Goal: Transaction & Acquisition: Purchase product/service

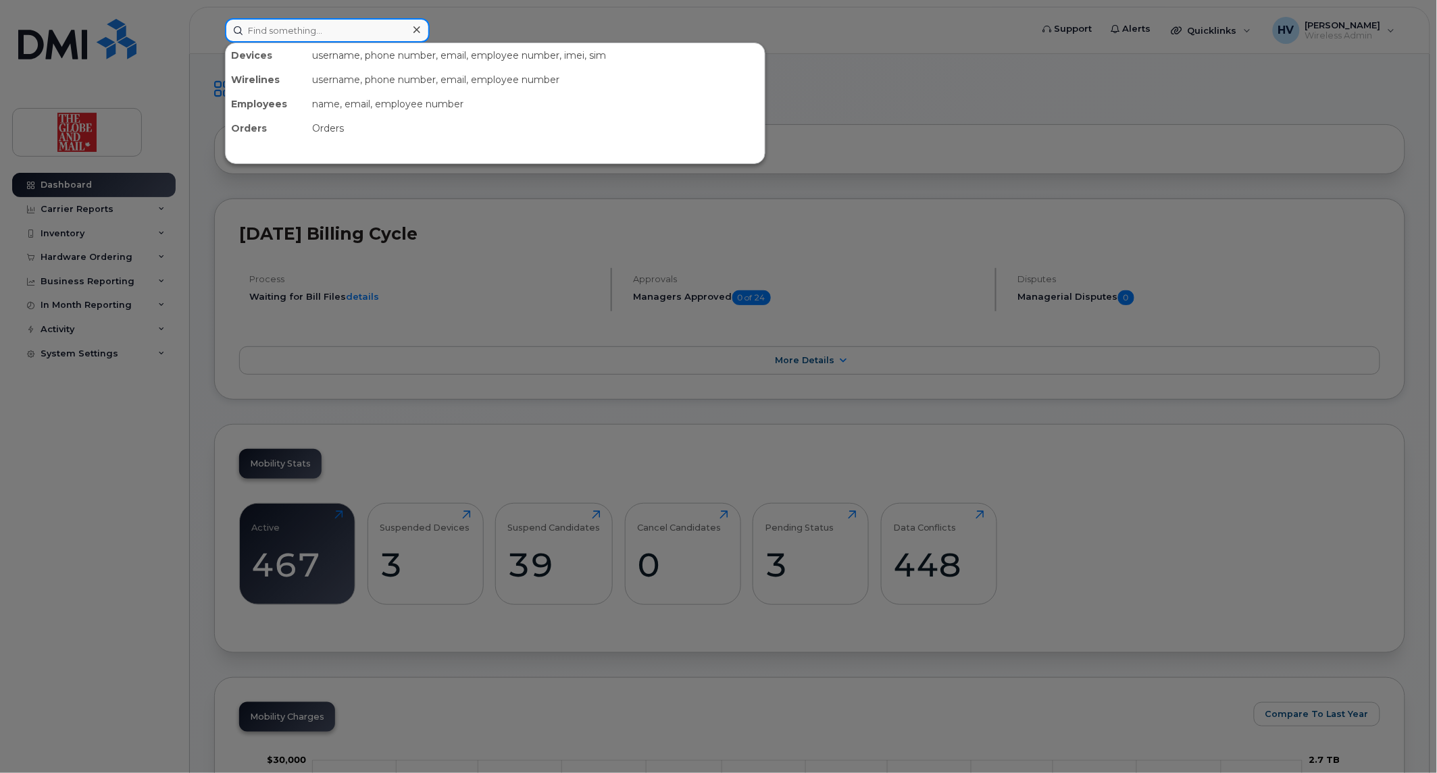
click at [329, 24] on input at bounding box center [327, 30] width 205 height 24
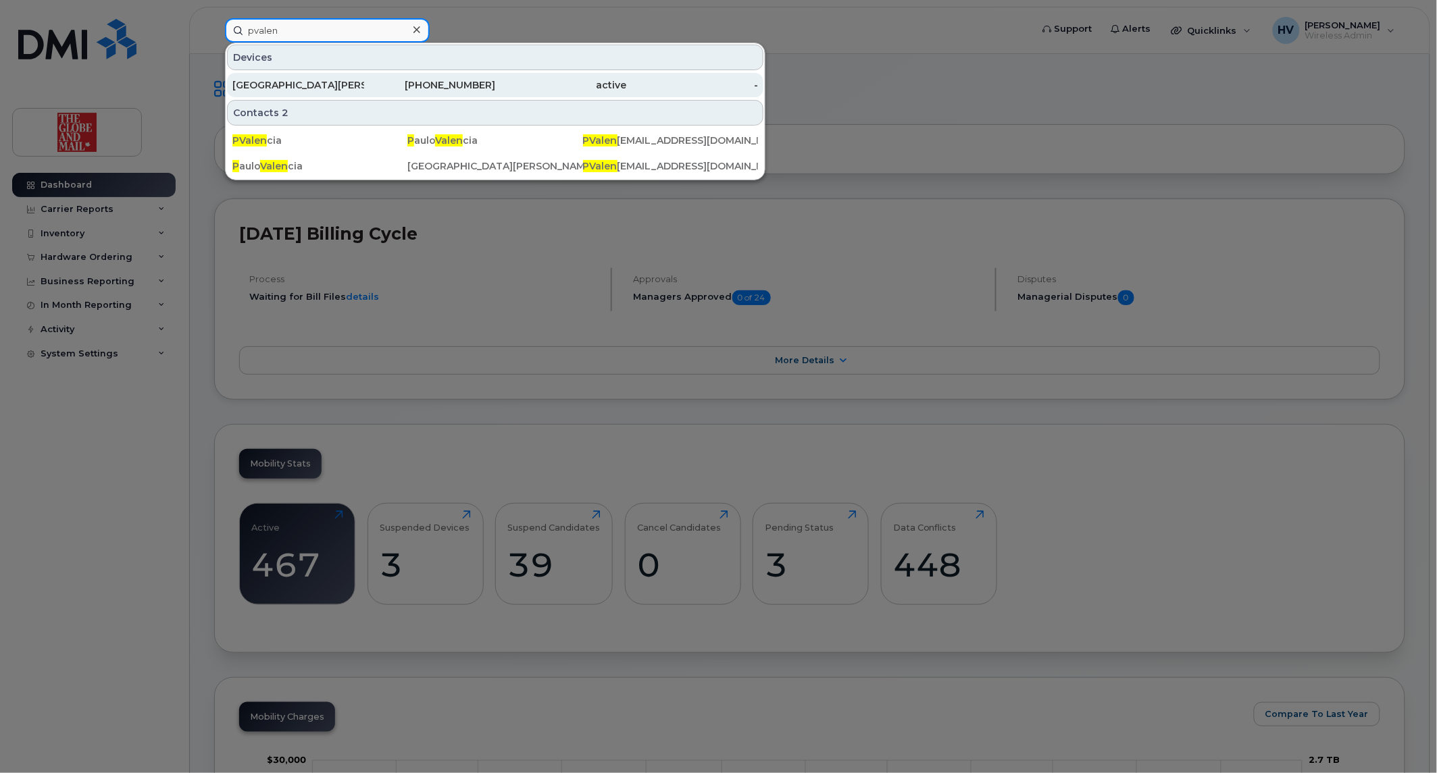
type input "pvalen"
click at [296, 84] on div "[GEOGRAPHIC_DATA][PERSON_NAME][GEOGRAPHIC_DATA]" at bounding box center [298, 85] width 132 height 14
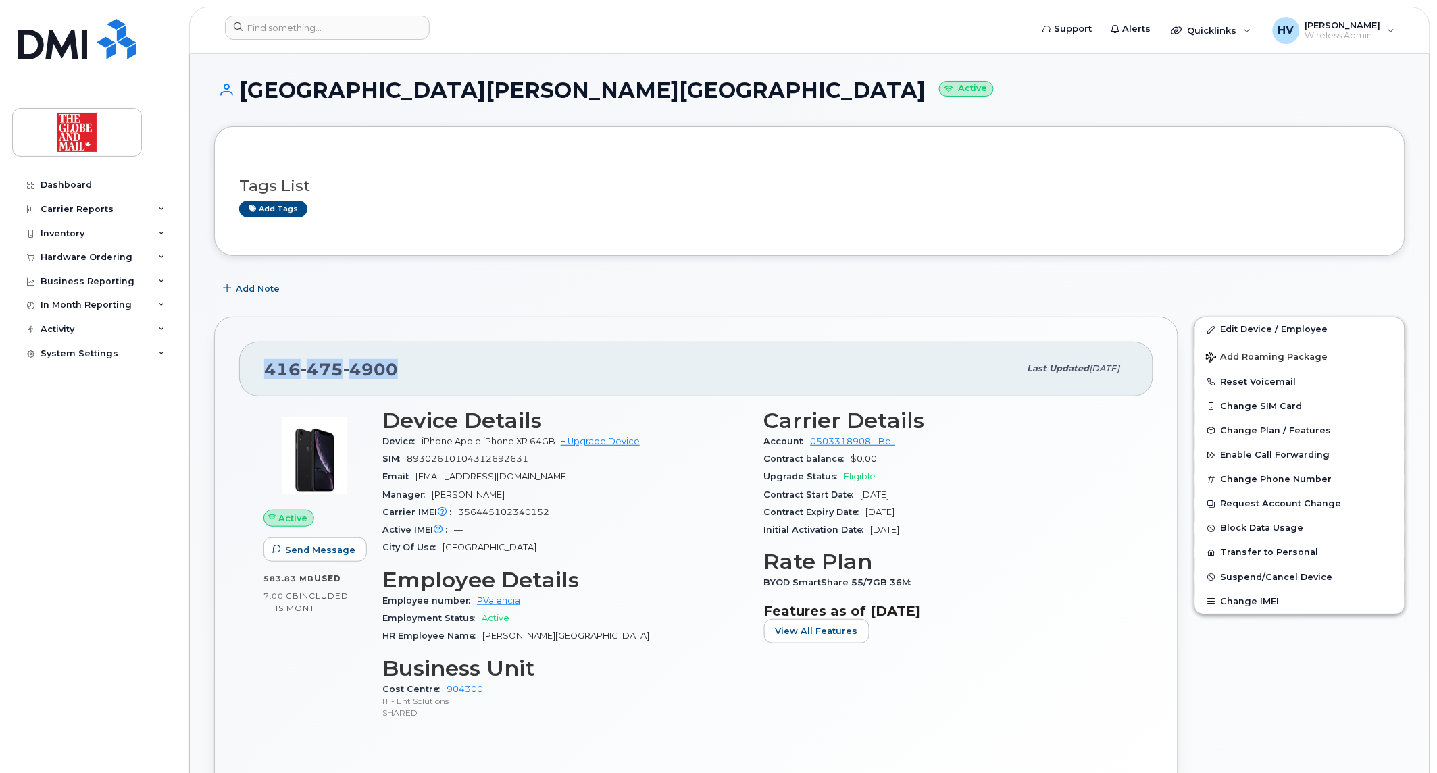
drag, startPoint x: 265, startPoint y: 367, endPoint x: 394, endPoint y: 367, distance: 128.3
click at [394, 367] on span "[PHONE_NUMBER]" at bounding box center [331, 369] width 134 height 20
copy span "416 475 4900"
click at [585, 440] on link "+ Upgrade Device" at bounding box center [600, 441] width 79 height 10
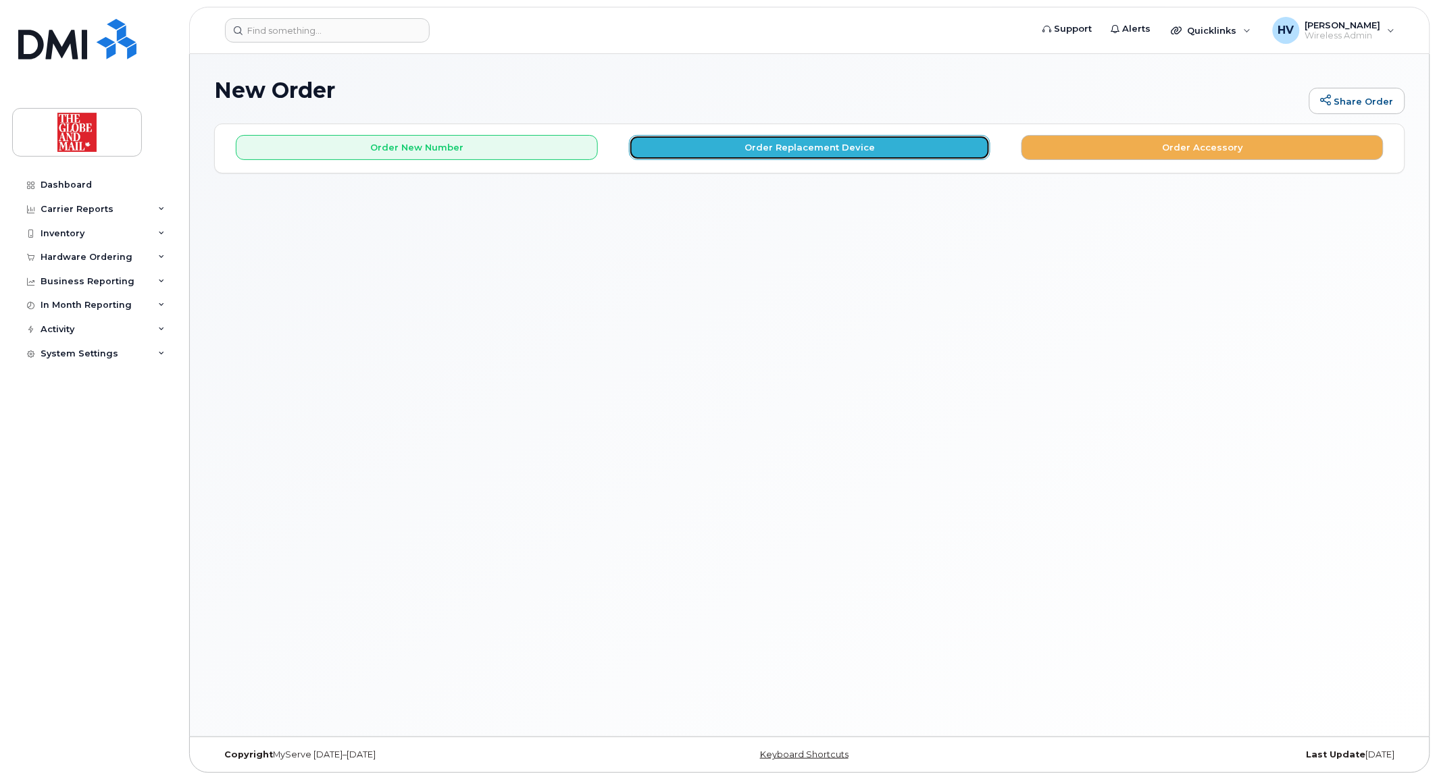
click at [822, 149] on button "Order Replacement Device" at bounding box center [810, 147] width 362 height 25
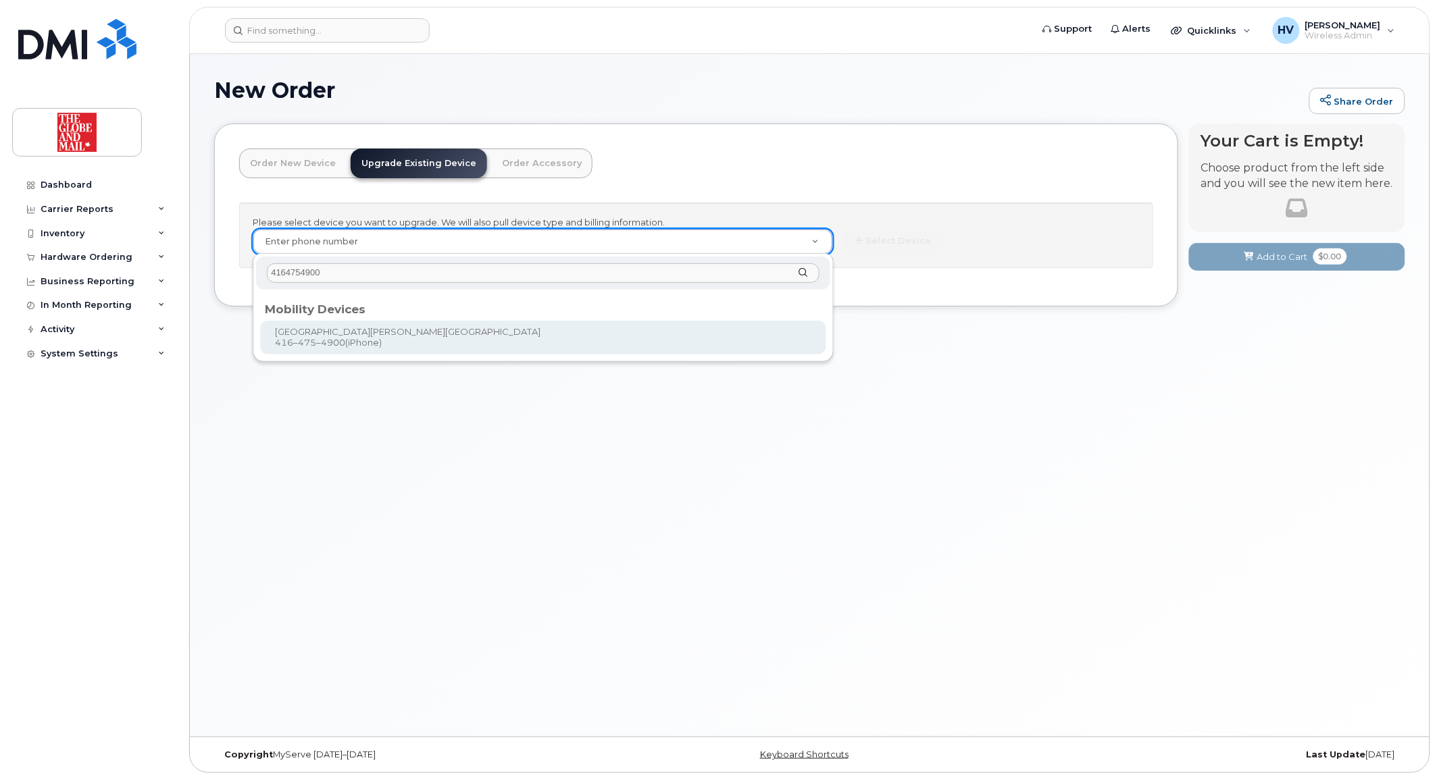
type input "4164754900"
type input "450454"
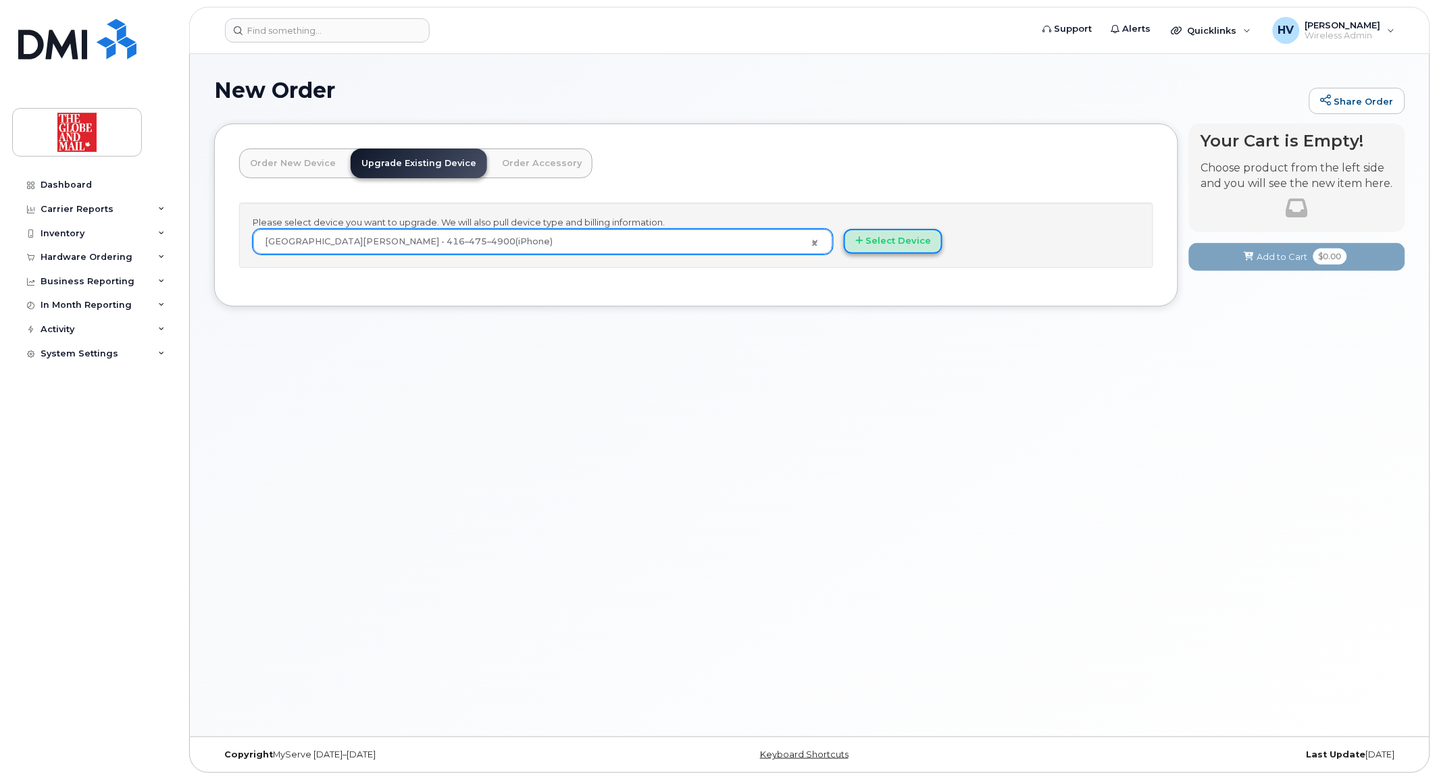
click at [899, 240] on button "Select Device" at bounding box center [893, 241] width 99 height 25
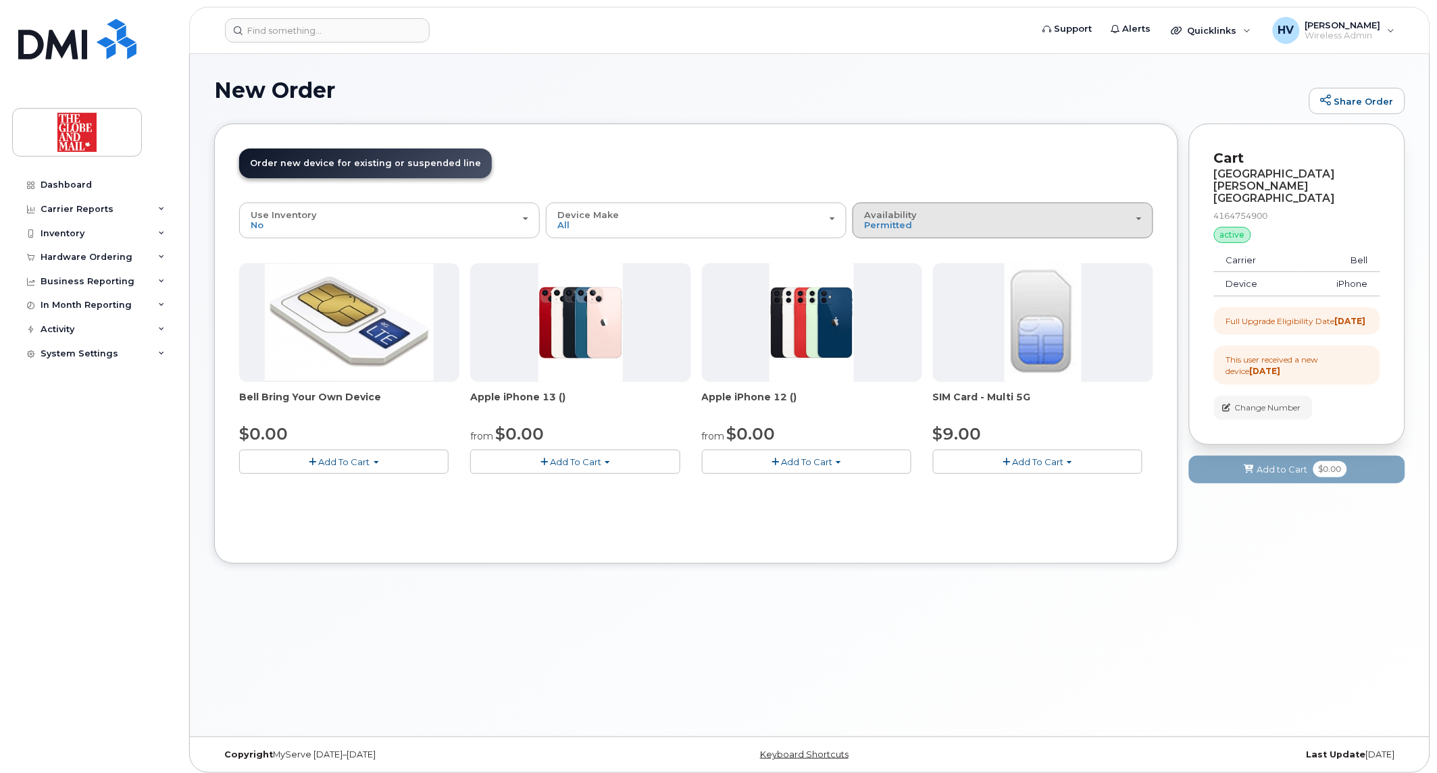
click at [1135, 217] on div "Availability Permitted All" at bounding box center [1003, 220] width 278 height 21
click at [883, 274] on label "All" at bounding box center [870, 274] width 28 height 16
click at [0, 0] on input "All" at bounding box center [0, 0] width 0 height 0
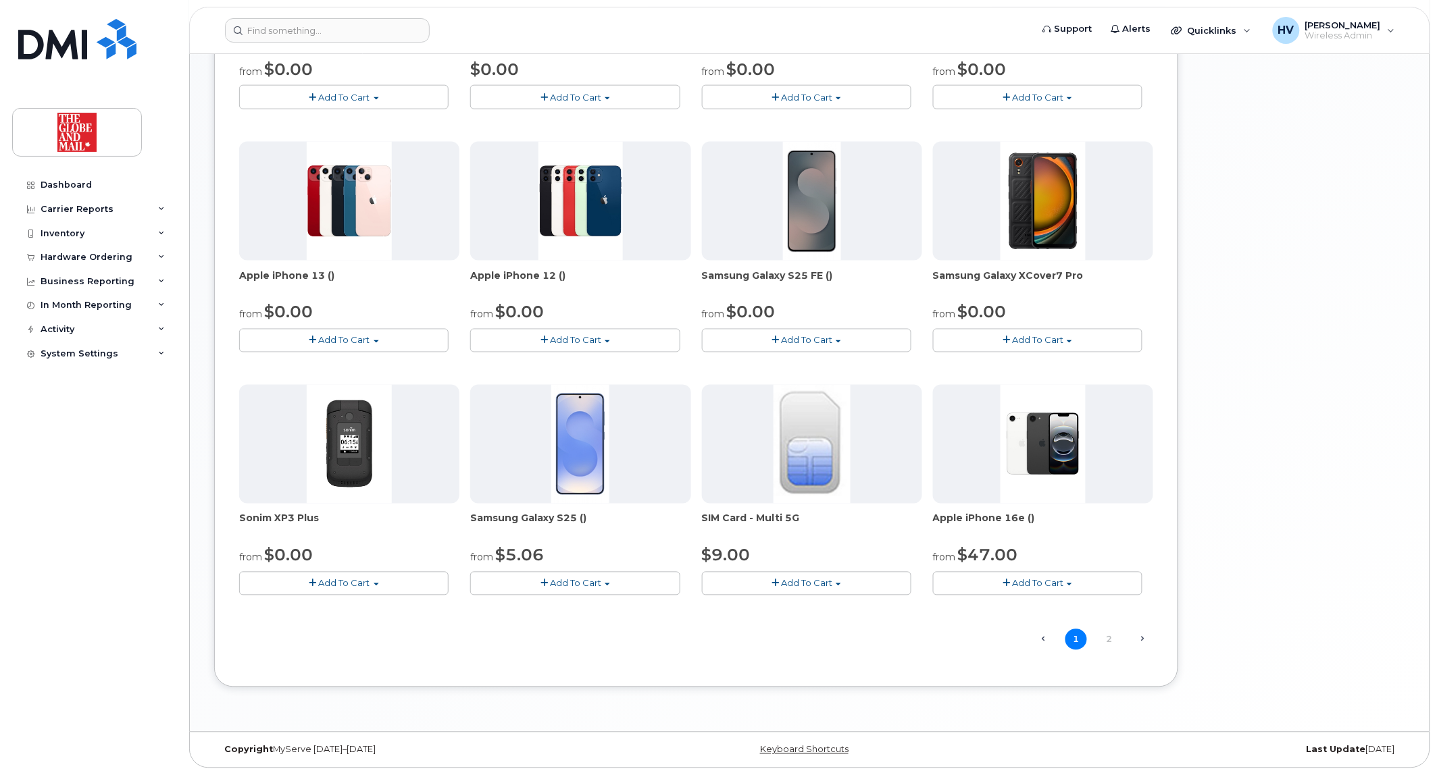
scroll to position [610, 0]
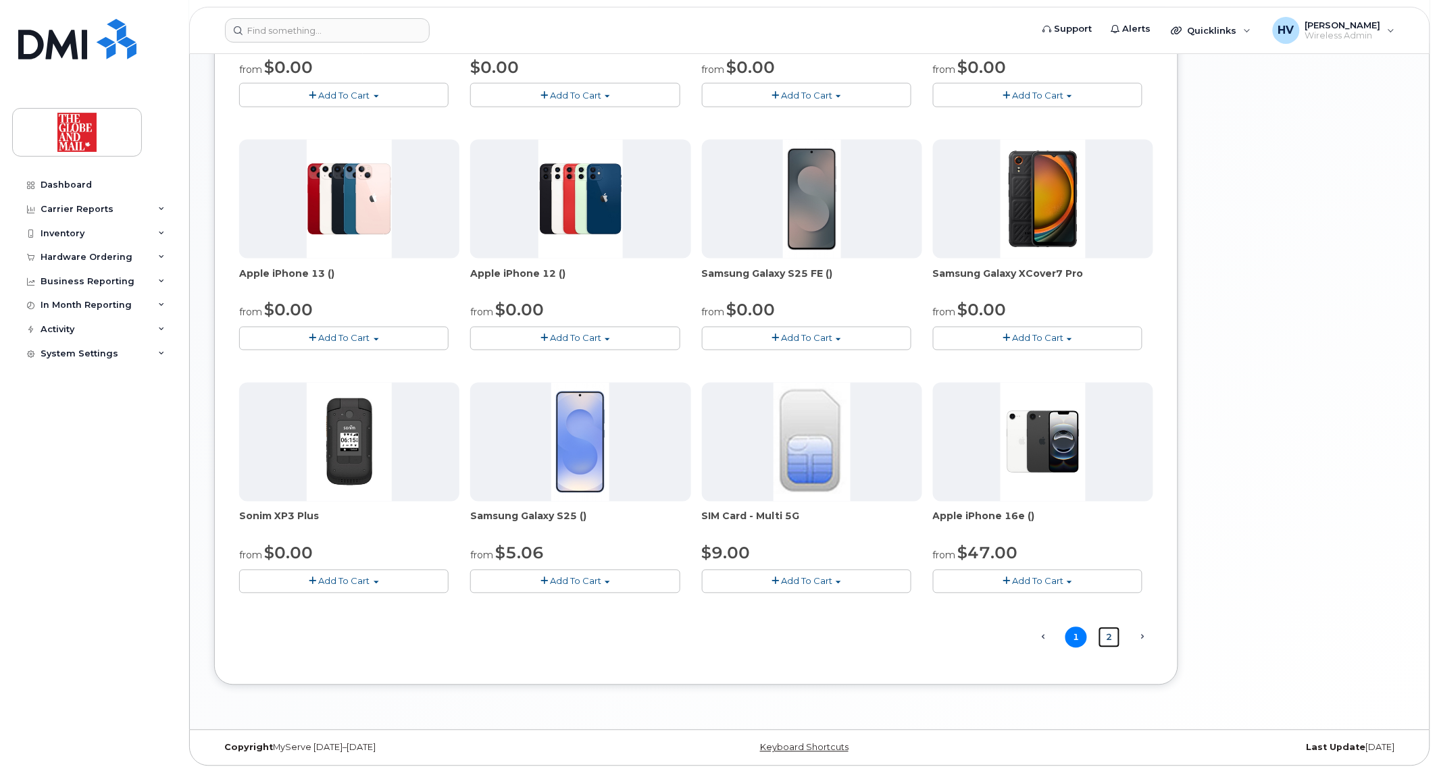
click at [1108, 636] on link "2" at bounding box center [1109, 637] width 22 height 21
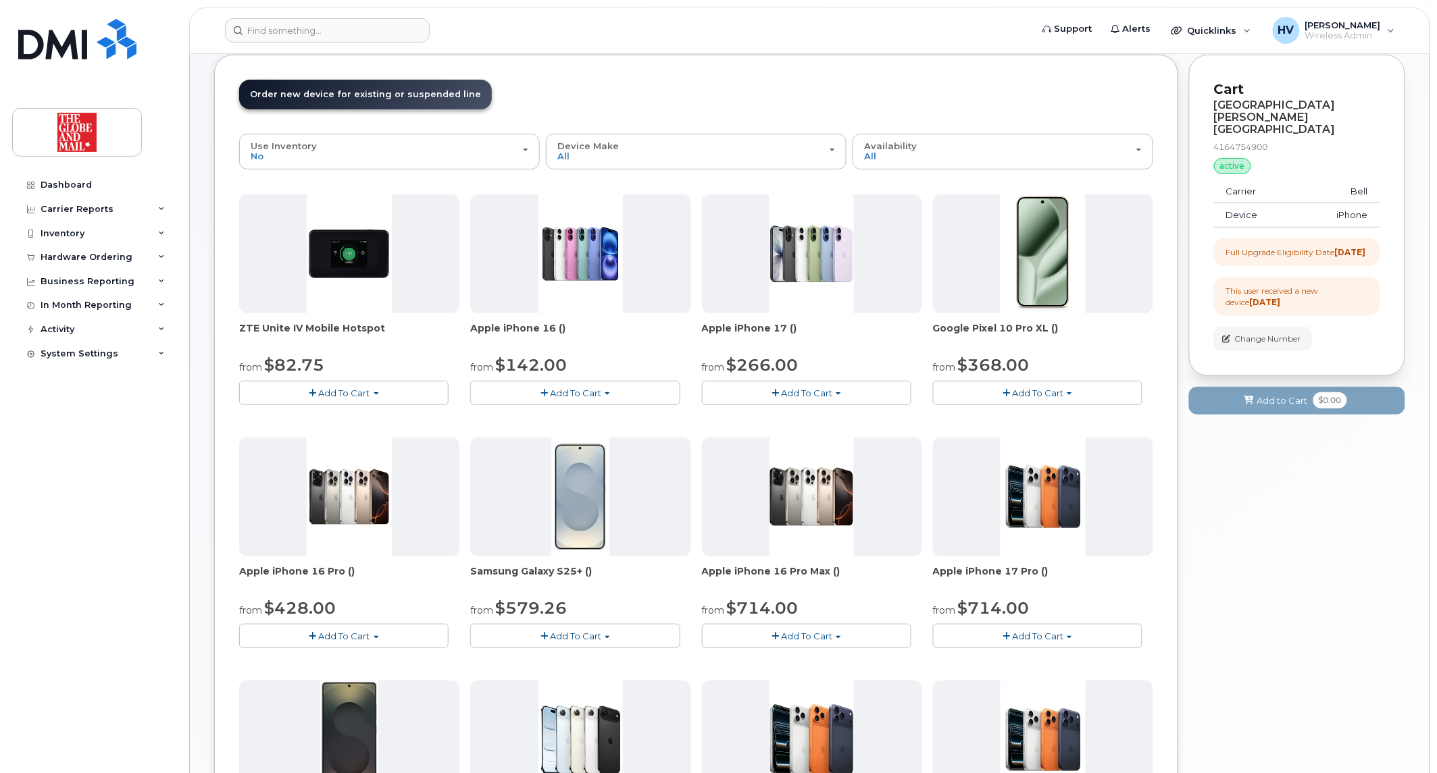
scroll to position [0, 0]
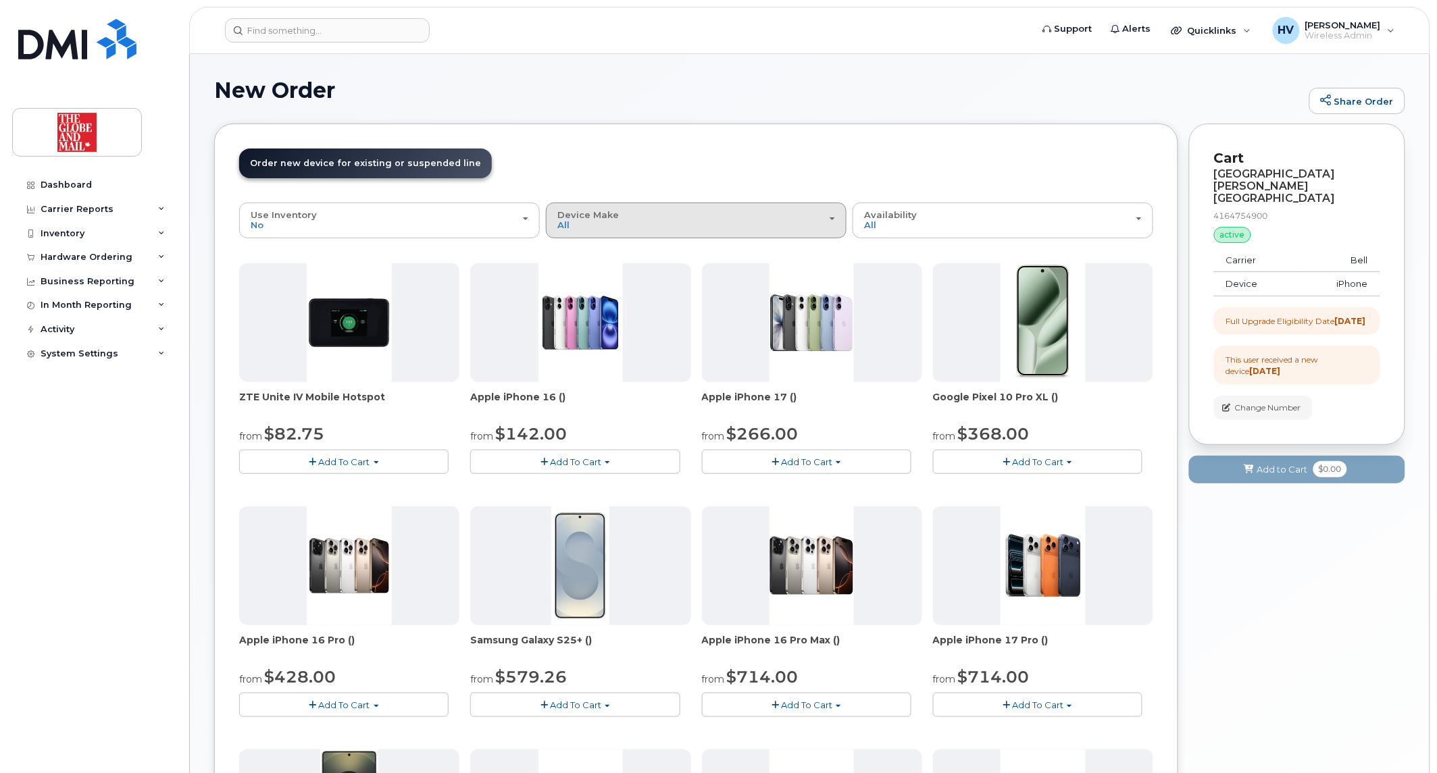
click at [829, 217] on span "button" at bounding box center [831, 218] width 5 height 3
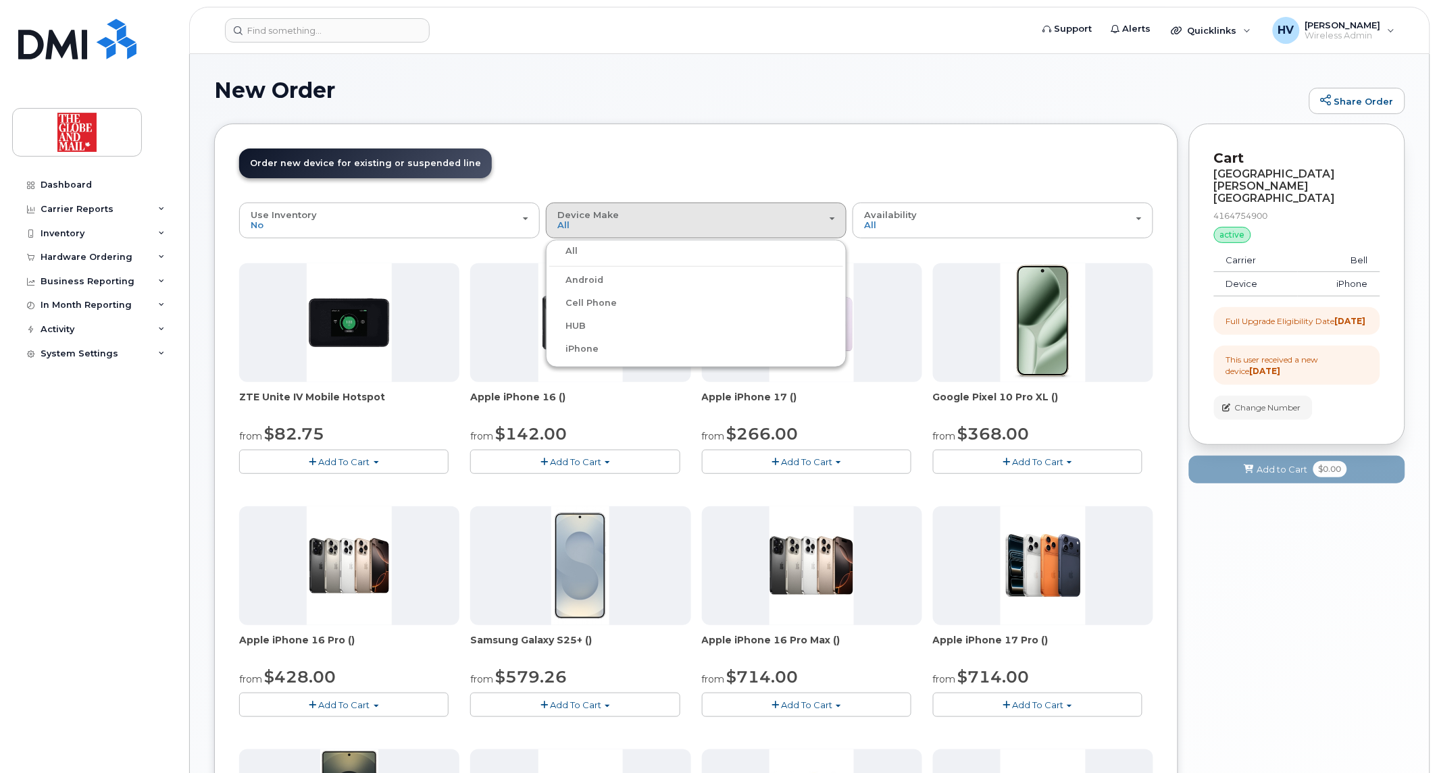
click at [589, 347] on label "iPhone" at bounding box center [573, 349] width 49 height 16
click at [0, 0] on input "iPhone" at bounding box center [0, 0] width 0 height 0
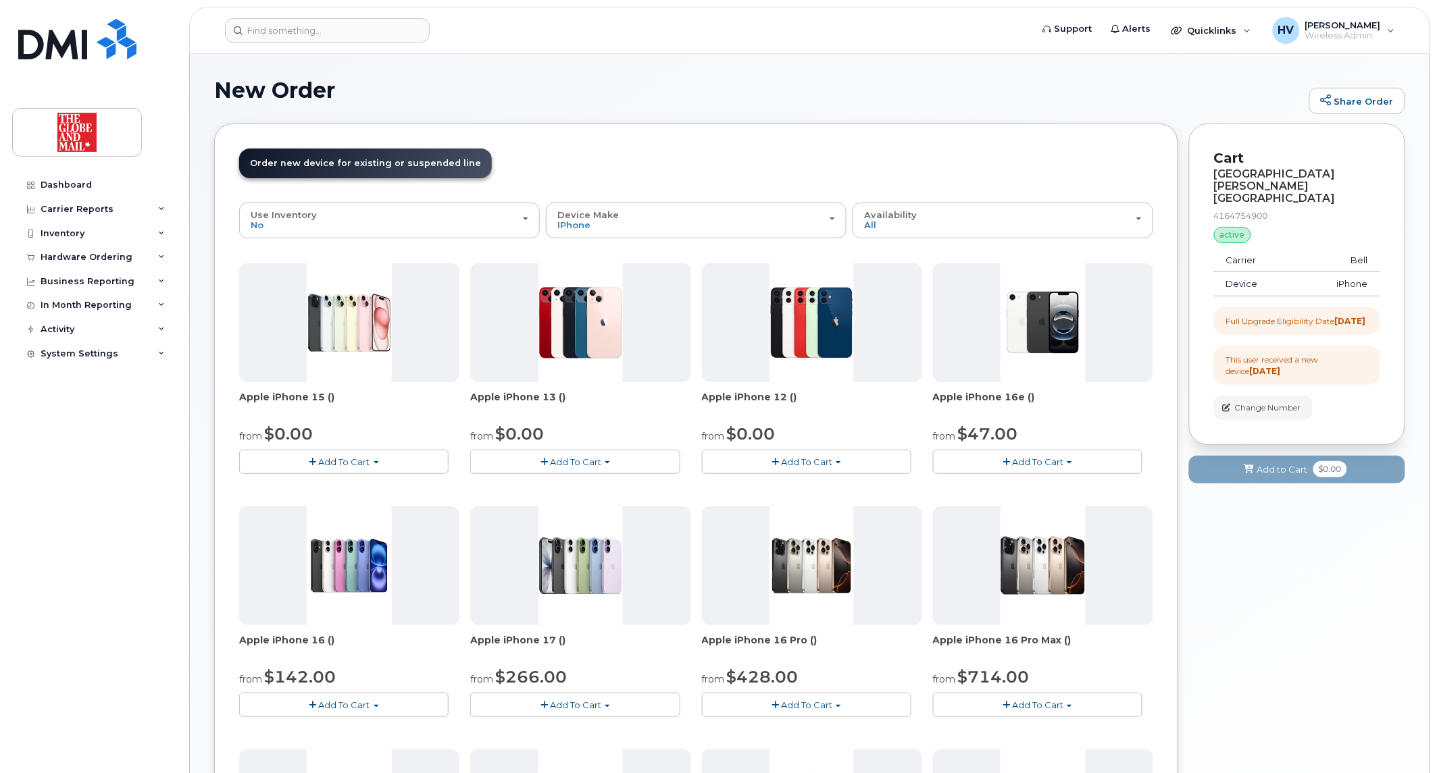
click at [334, 458] on span "Add To Cart" at bounding box center [344, 462] width 51 height 11
click at [357, 482] on link "$0.00 - 3 year term - voice & data plan (128GB)" at bounding box center [388, 487] width 292 height 17
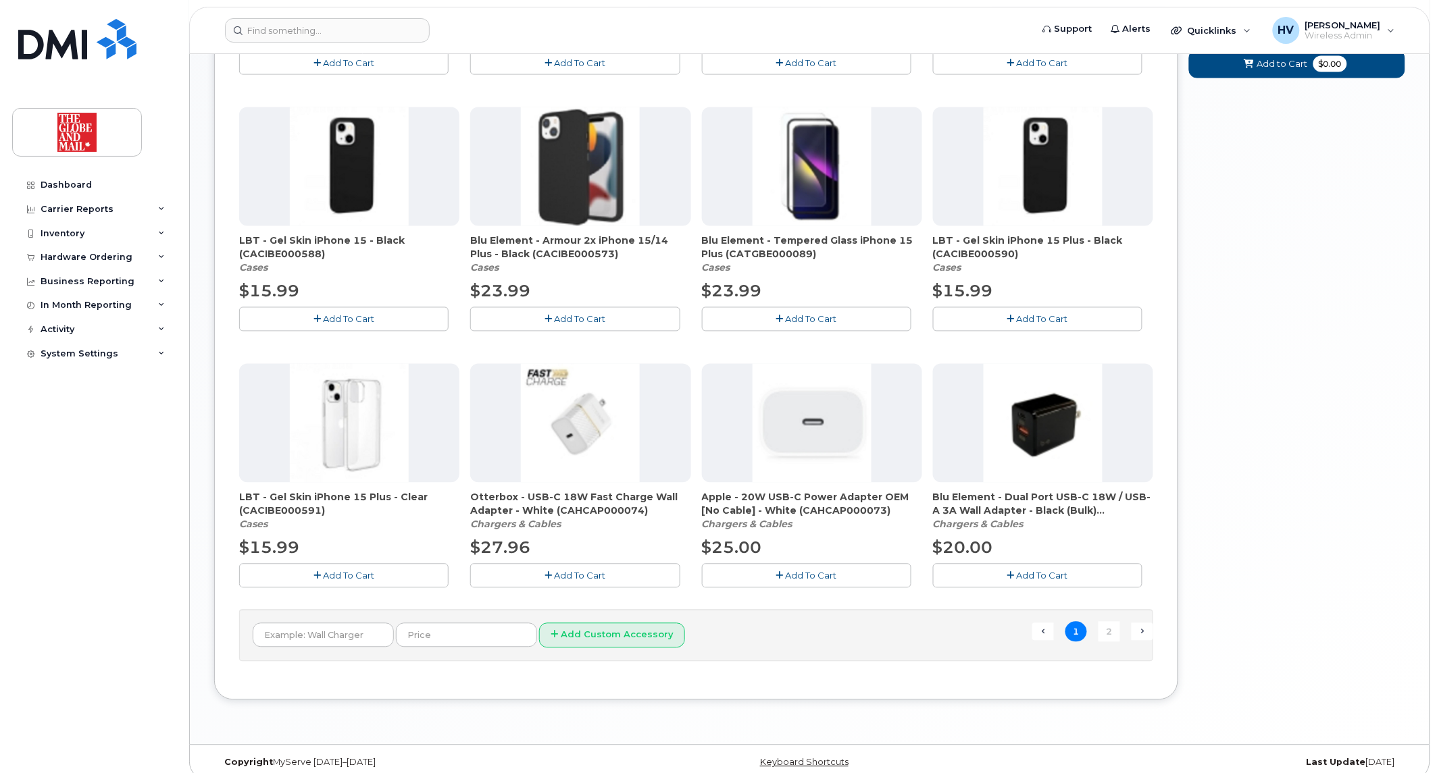
scroll to position [726, 0]
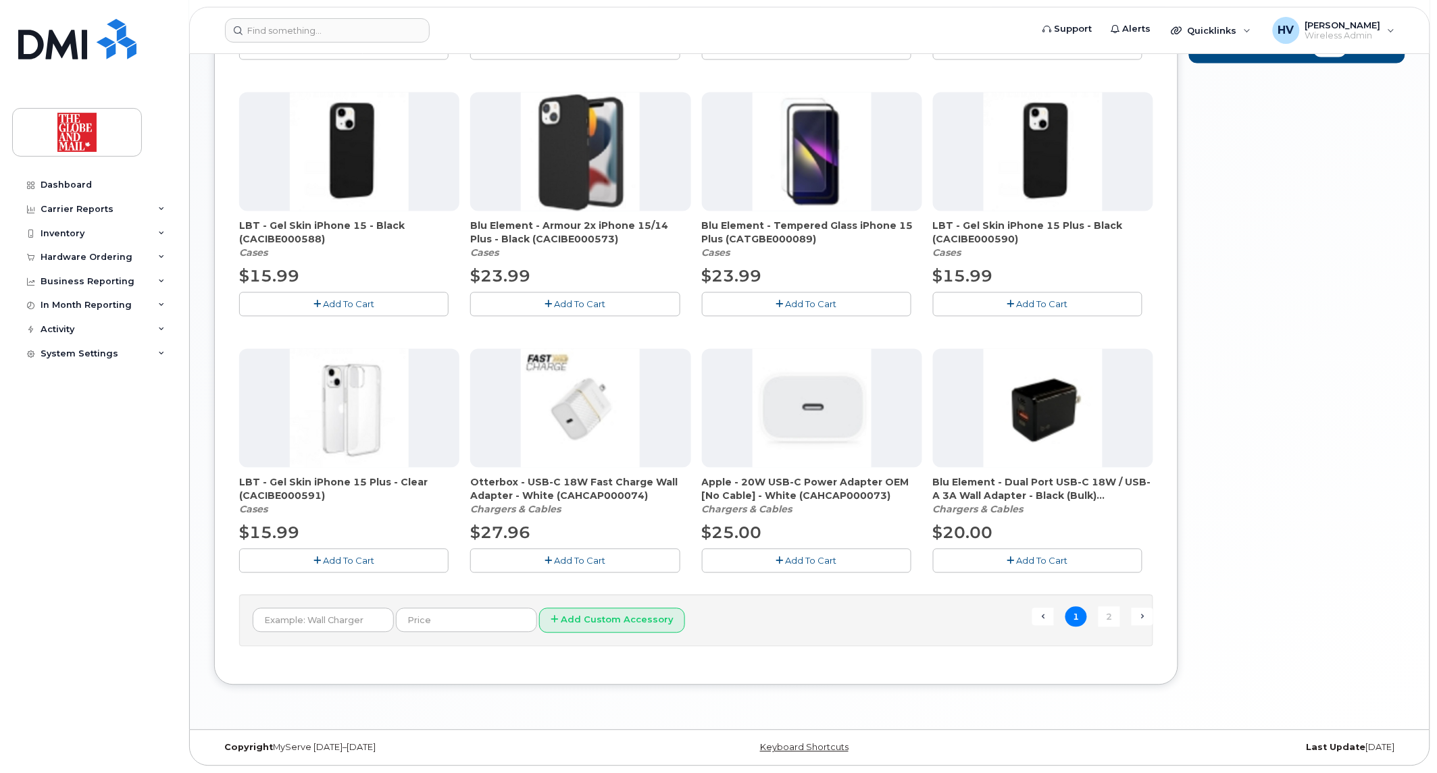
click at [785, 552] on button "Add To Cart" at bounding box center [806, 561] width 209 height 24
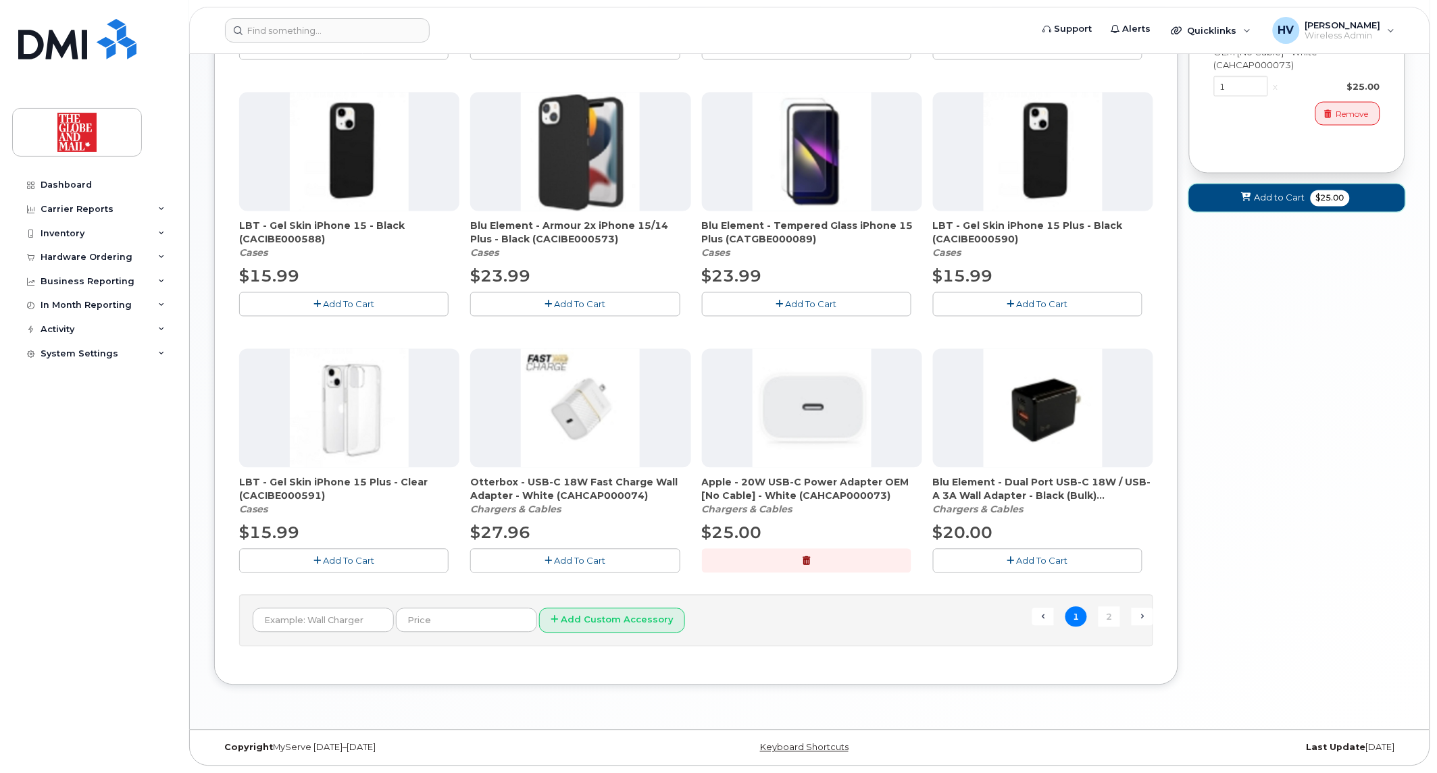
click at [1278, 192] on span "Add to Cart" at bounding box center [1279, 198] width 51 height 13
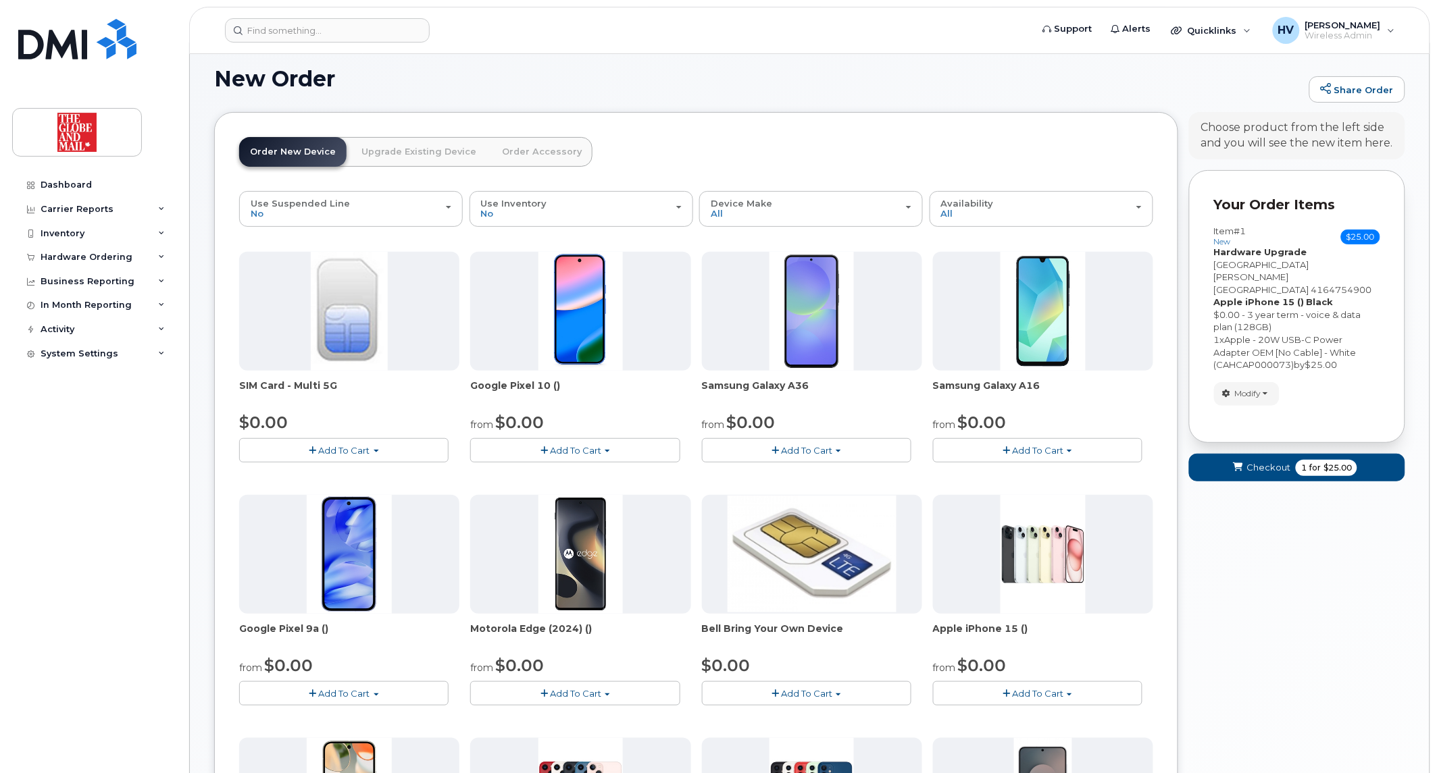
scroll to position [9, 0]
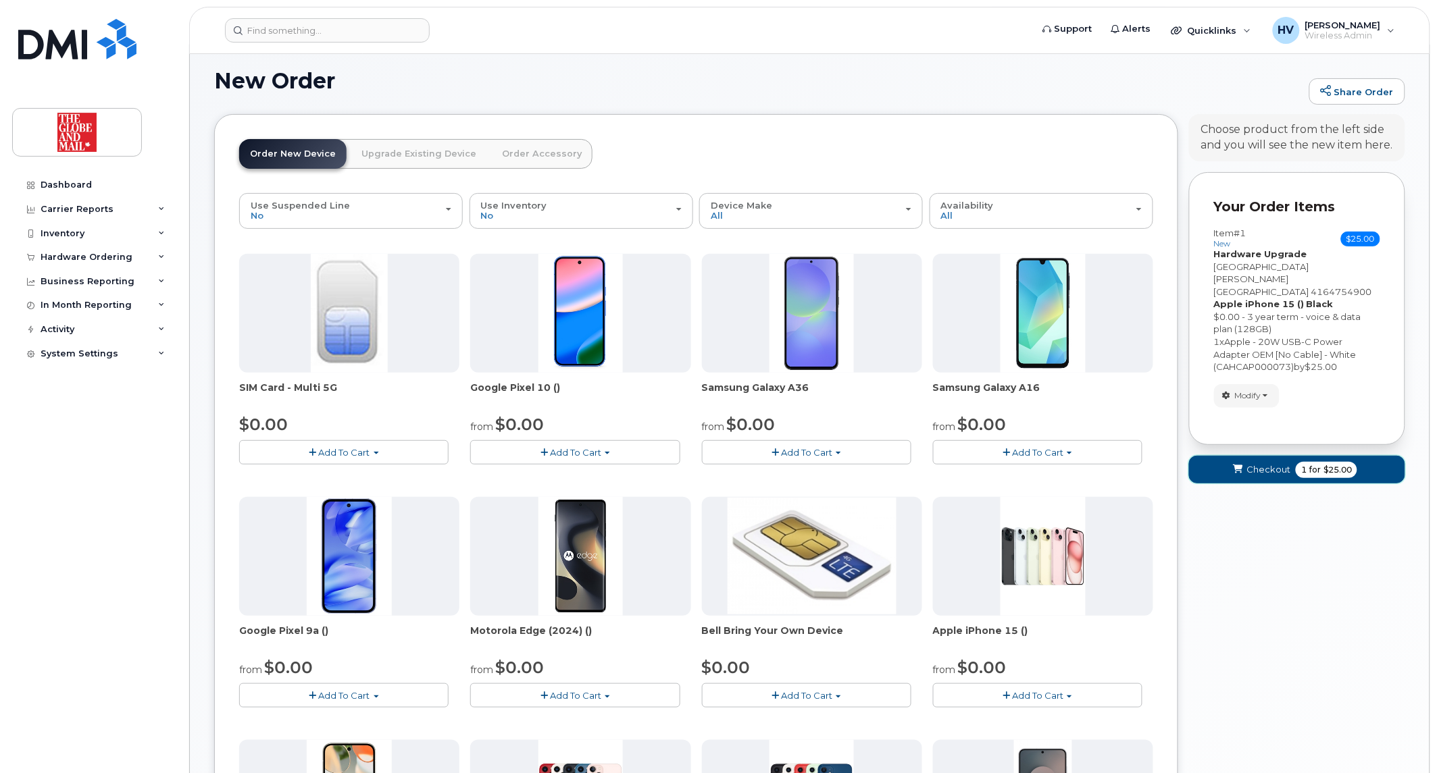
click at [1272, 463] on span "Checkout" at bounding box center [1268, 469] width 44 height 13
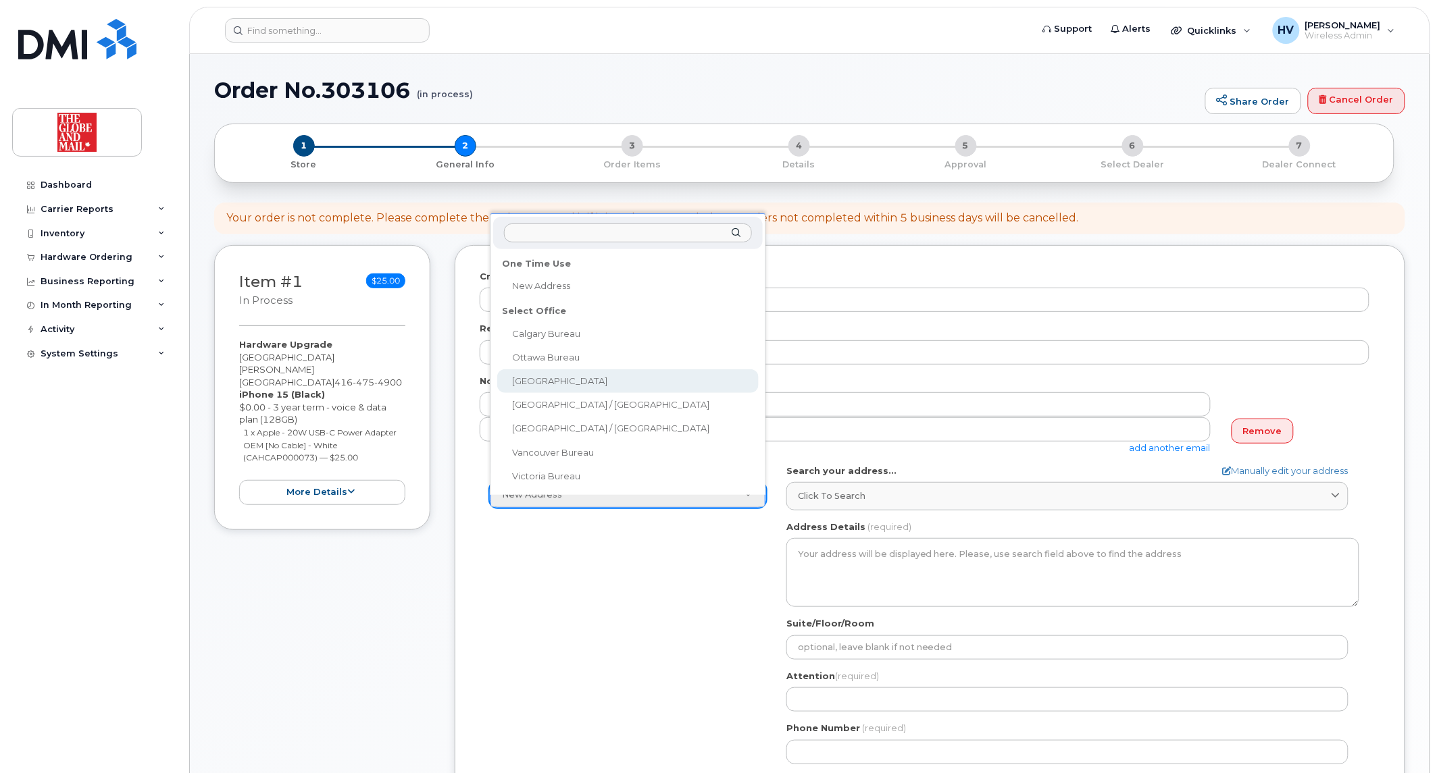
select select
type textarea "351 King St E. Toronto Ontario M5A 1L1"
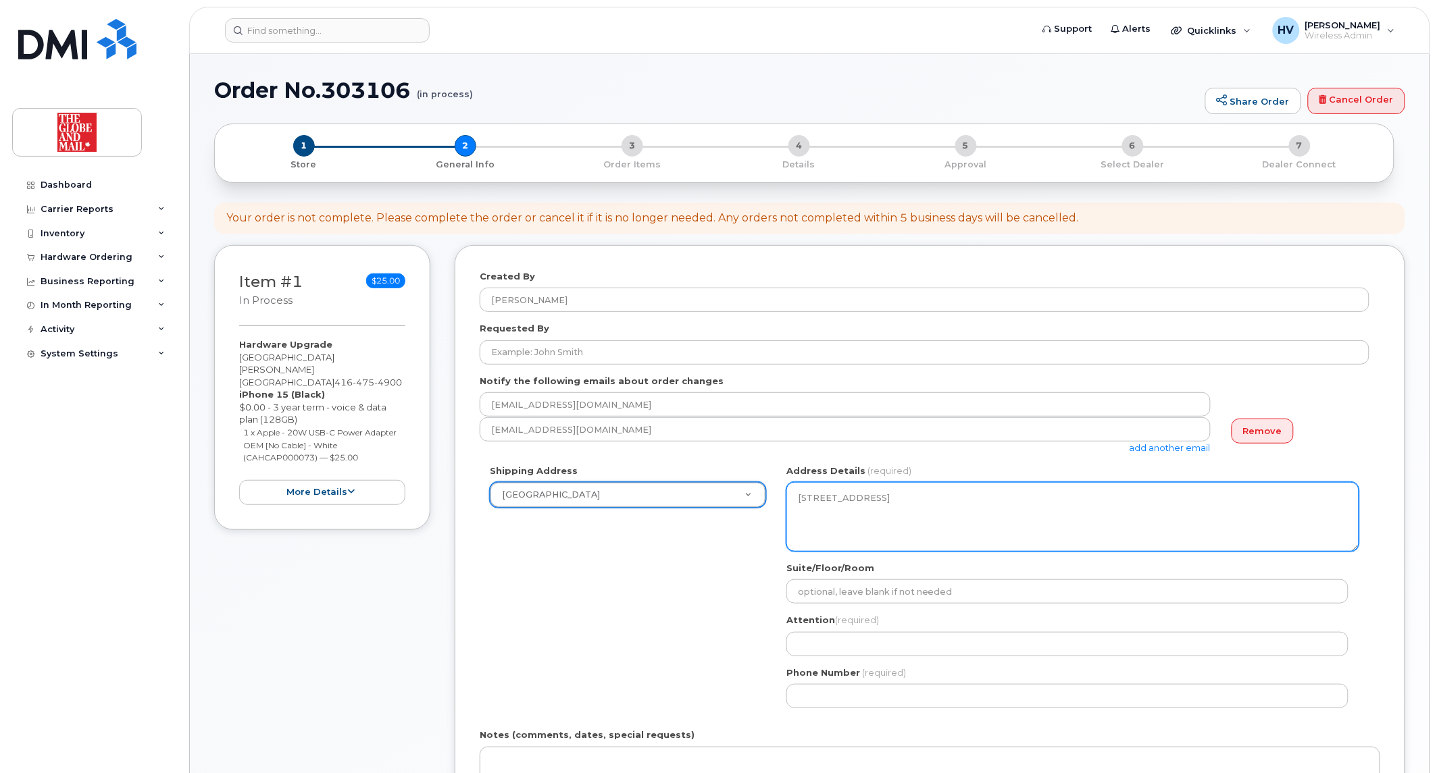
scroll to position [75, 0]
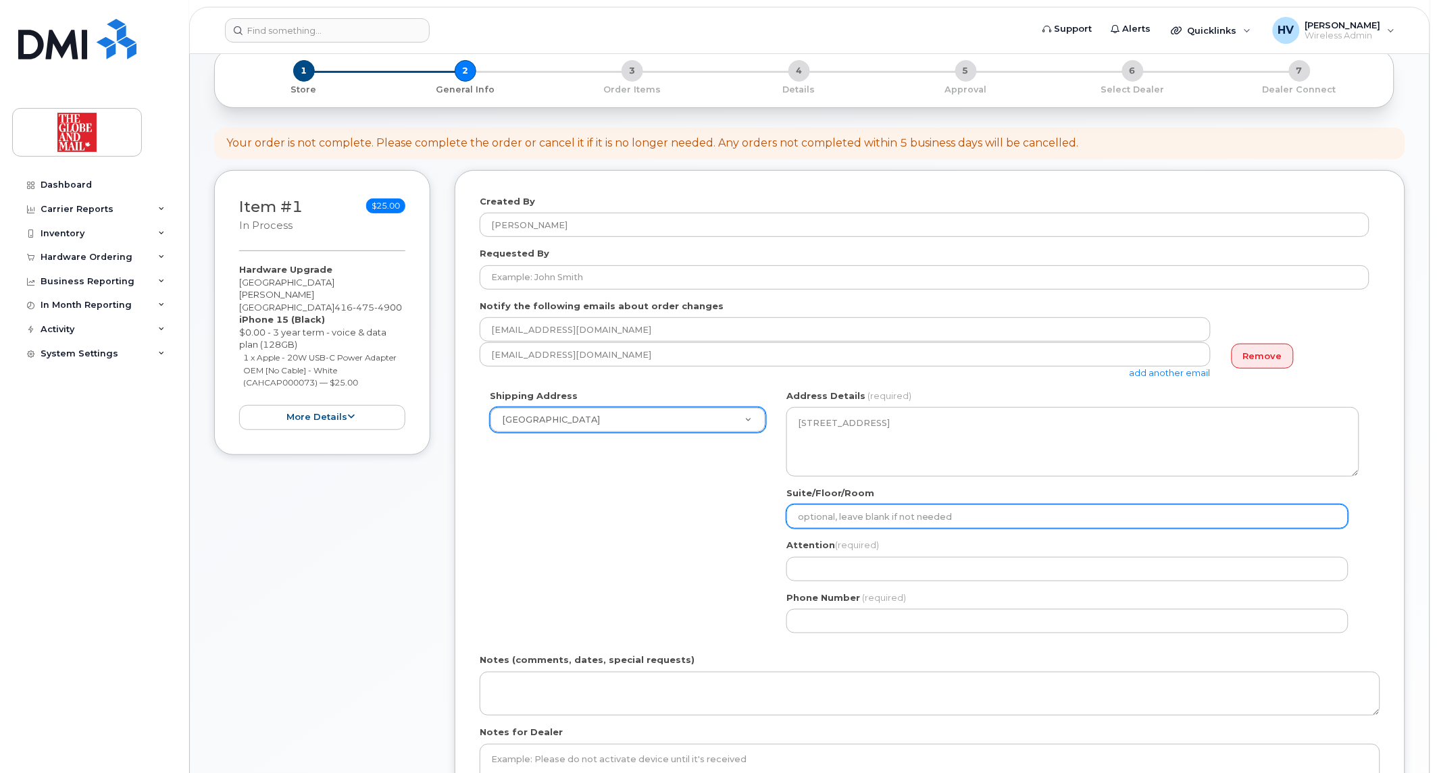
click at [963, 515] on input "Suite/Floor/Room" at bounding box center [1067, 517] width 562 height 24
type input "16"
select select
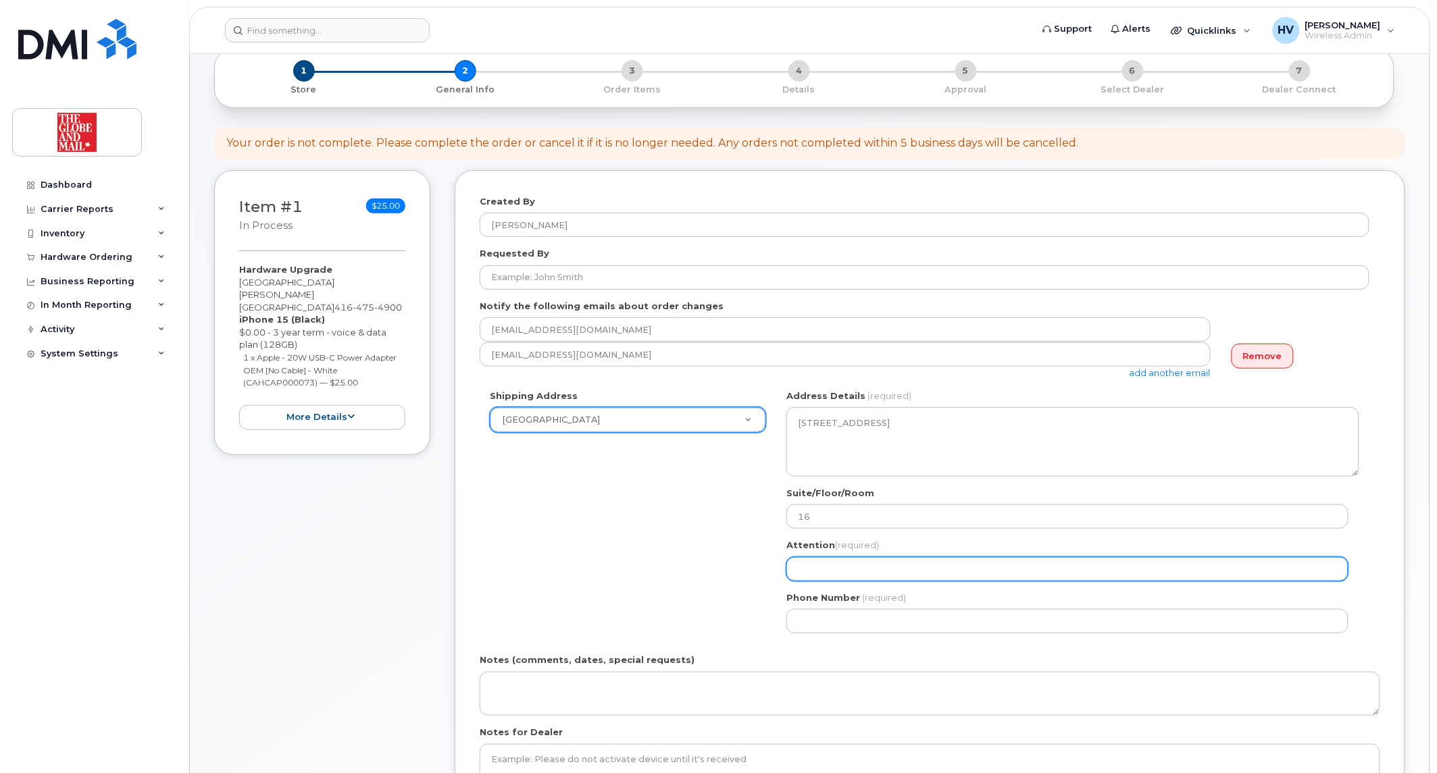
click at [878, 562] on input "Attention (required)" at bounding box center [1067, 569] width 562 height 24
type input "itsupport@globeandmail.com"
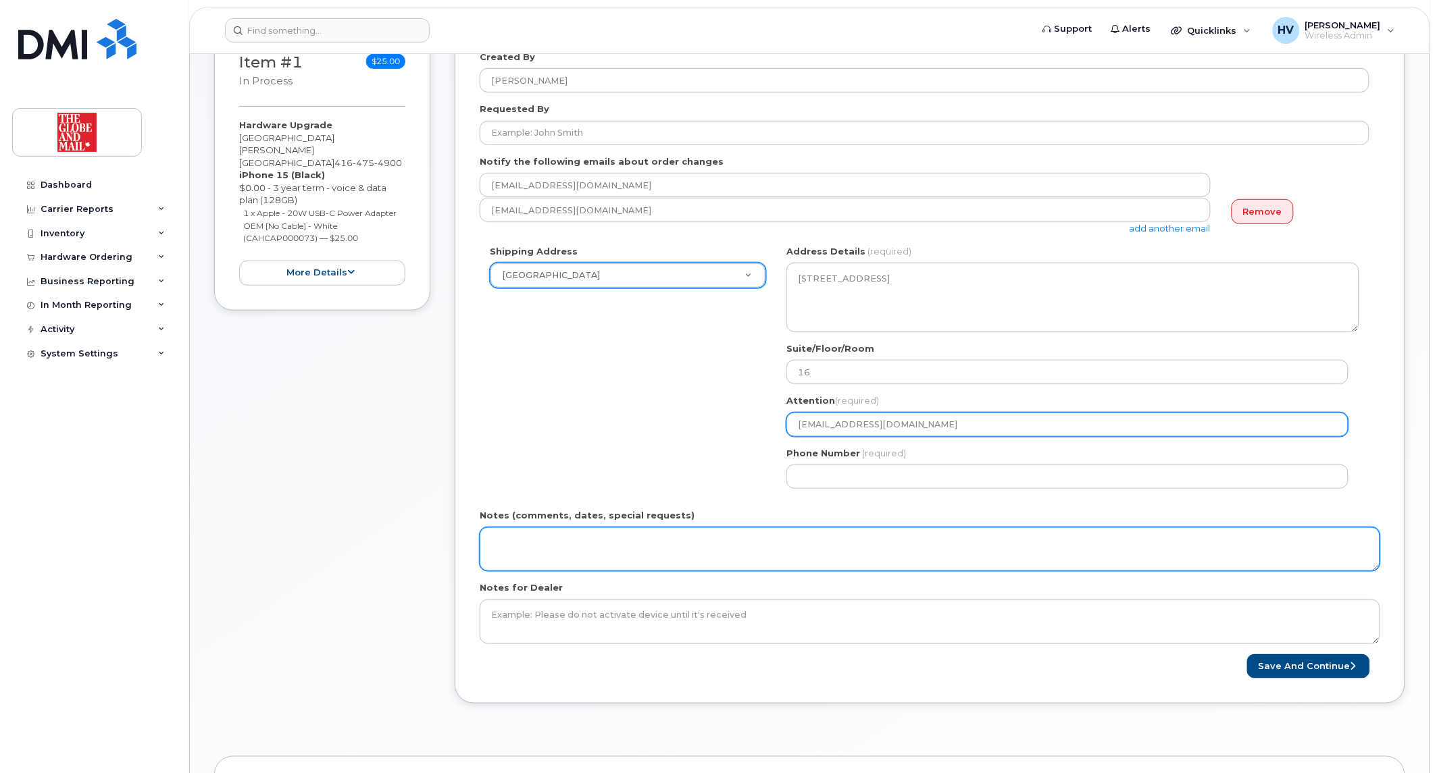
scroll to position [225, 0]
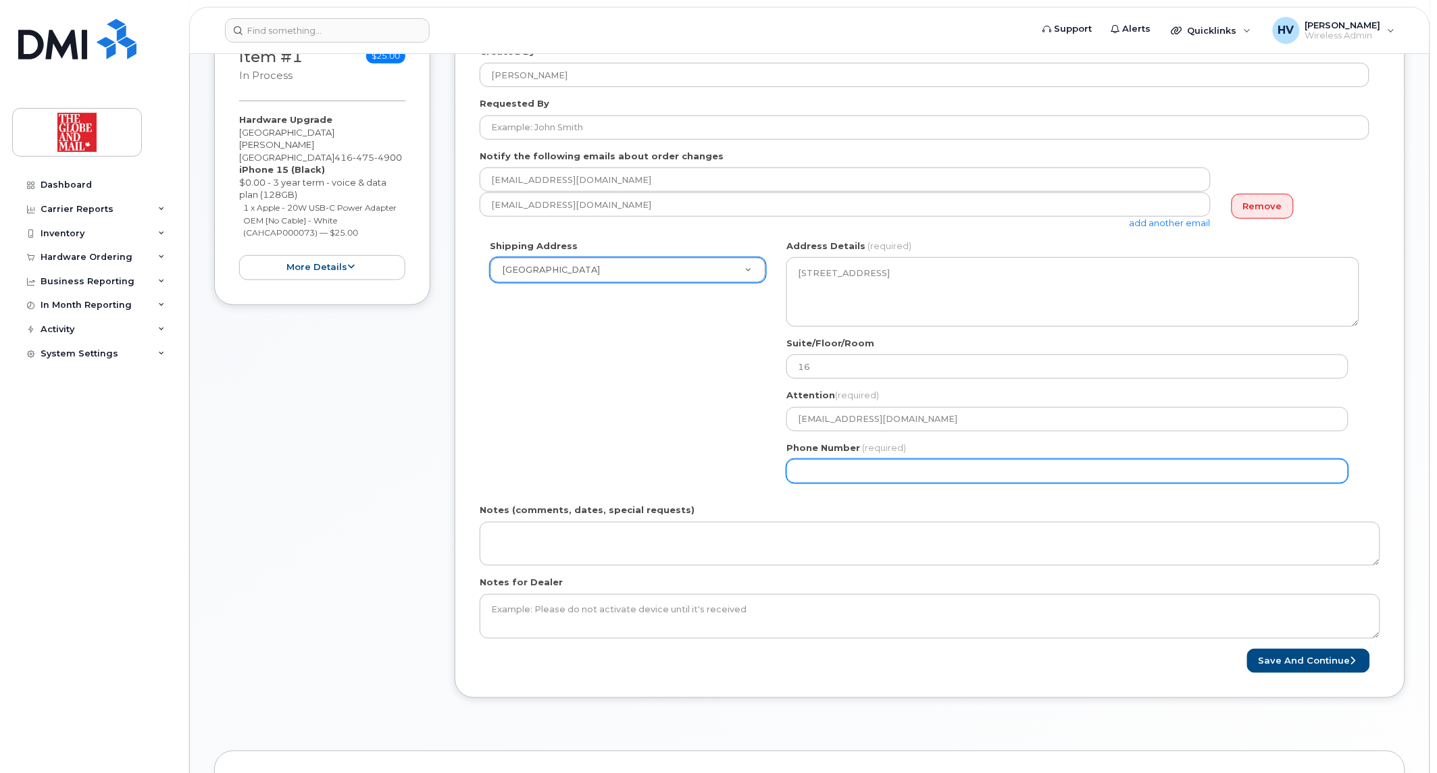
click at [909, 467] on input "Phone Number" at bounding box center [1067, 471] width 562 height 24
select select
type input "416"
drag, startPoint x: 886, startPoint y: 462, endPoint x: 781, endPoint y: 460, distance: 104.7
click at [781, 460] on div "ON Toronto Search your address... Manually edit your address Click to search No…" at bounding box center [1072, 367] width 593 height 254
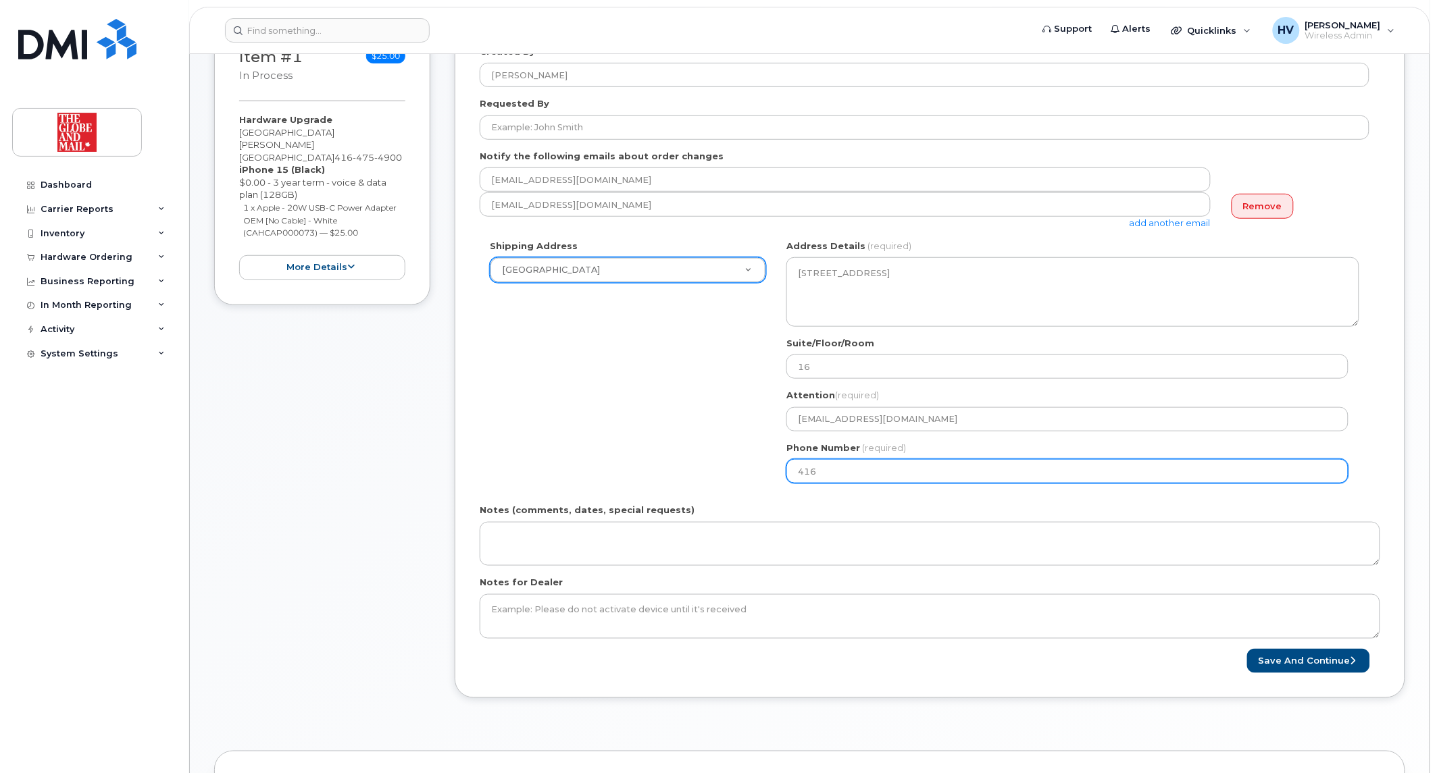
paste input "number"
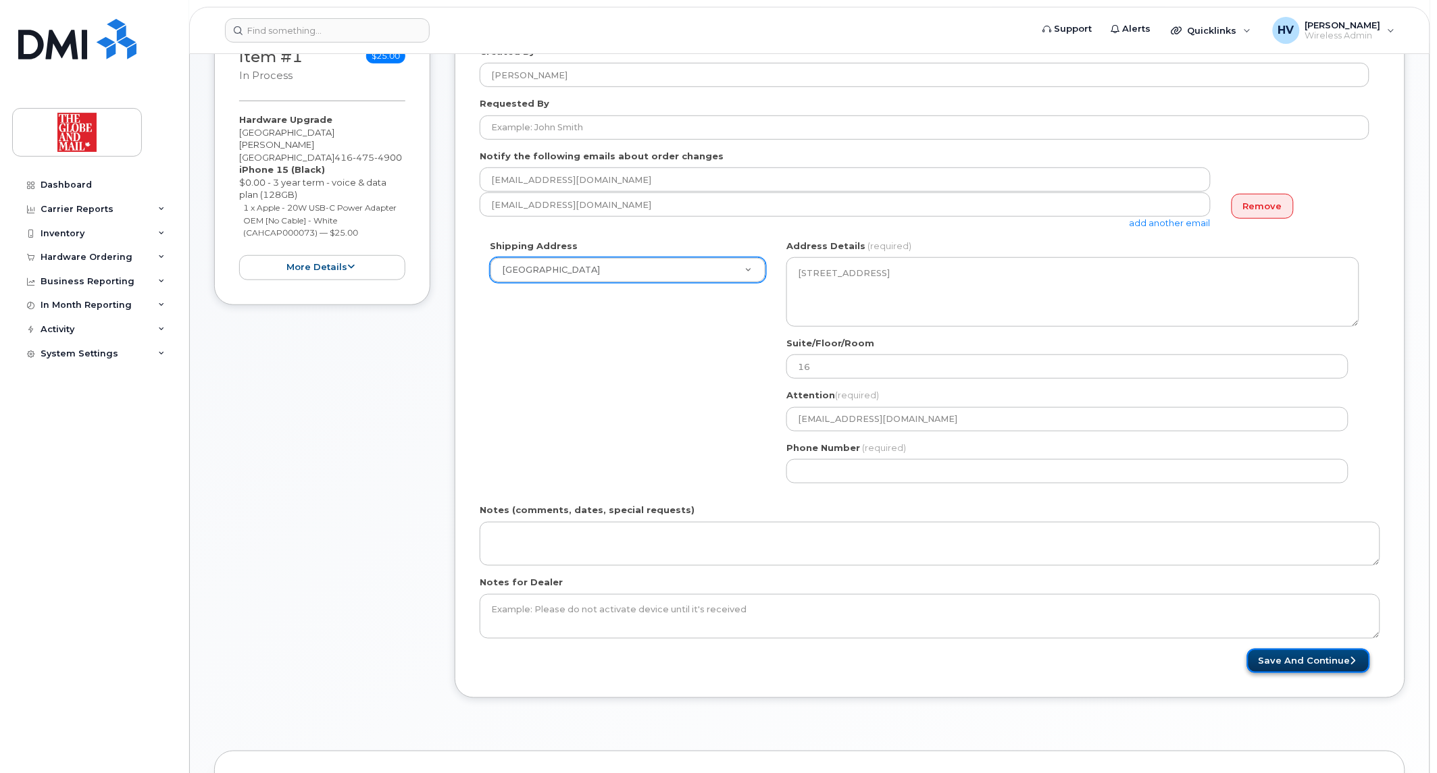
click at [1279, 663] on button "Save and Continue" at bounding box center [1308, 661] width 123 height 25
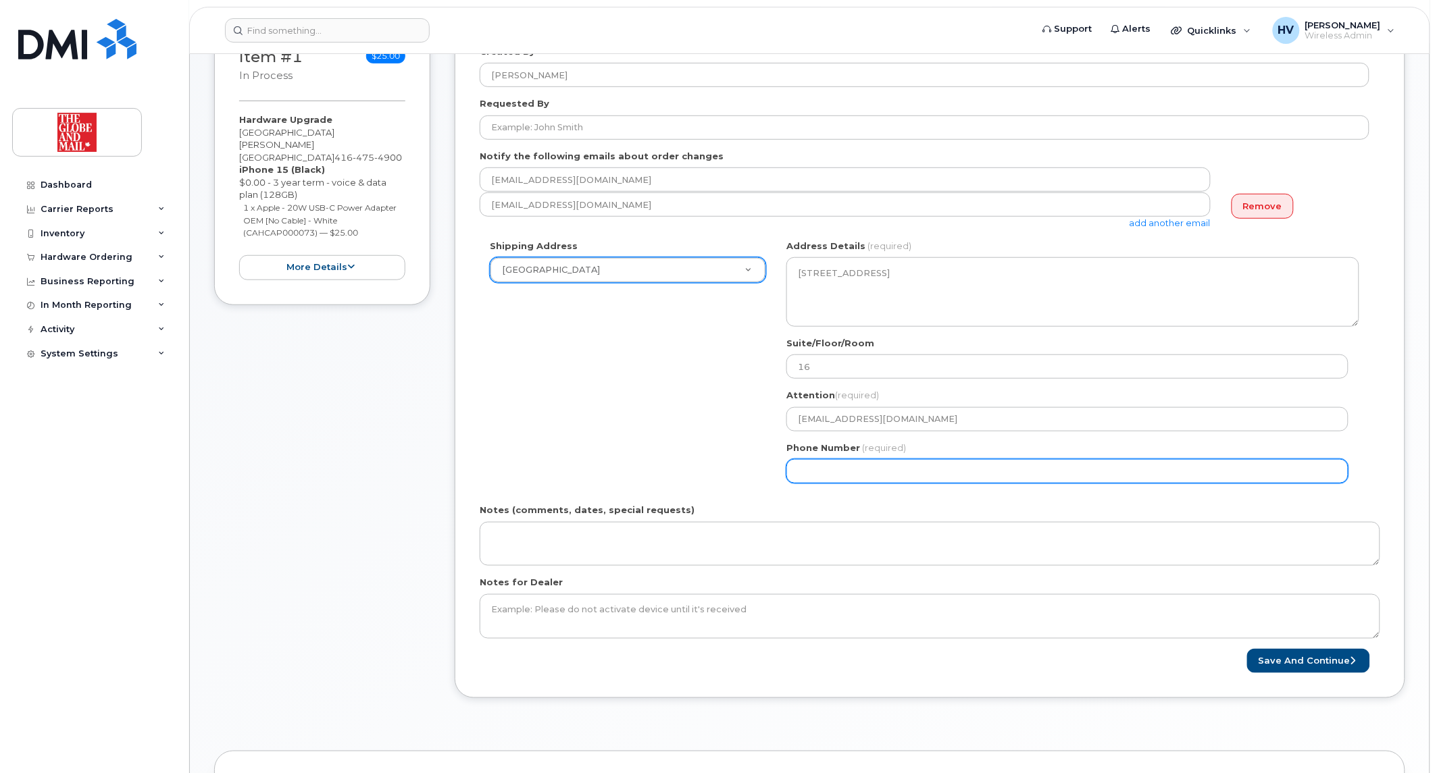
click at [815, 471] on input "Phone Number" at bounding box center [1067, 471] width 562 height 24
click at [834, 473] on input "Phone Number" at bounding box center [1067, 471] width 562 height 24
select select
type input "4165855297"
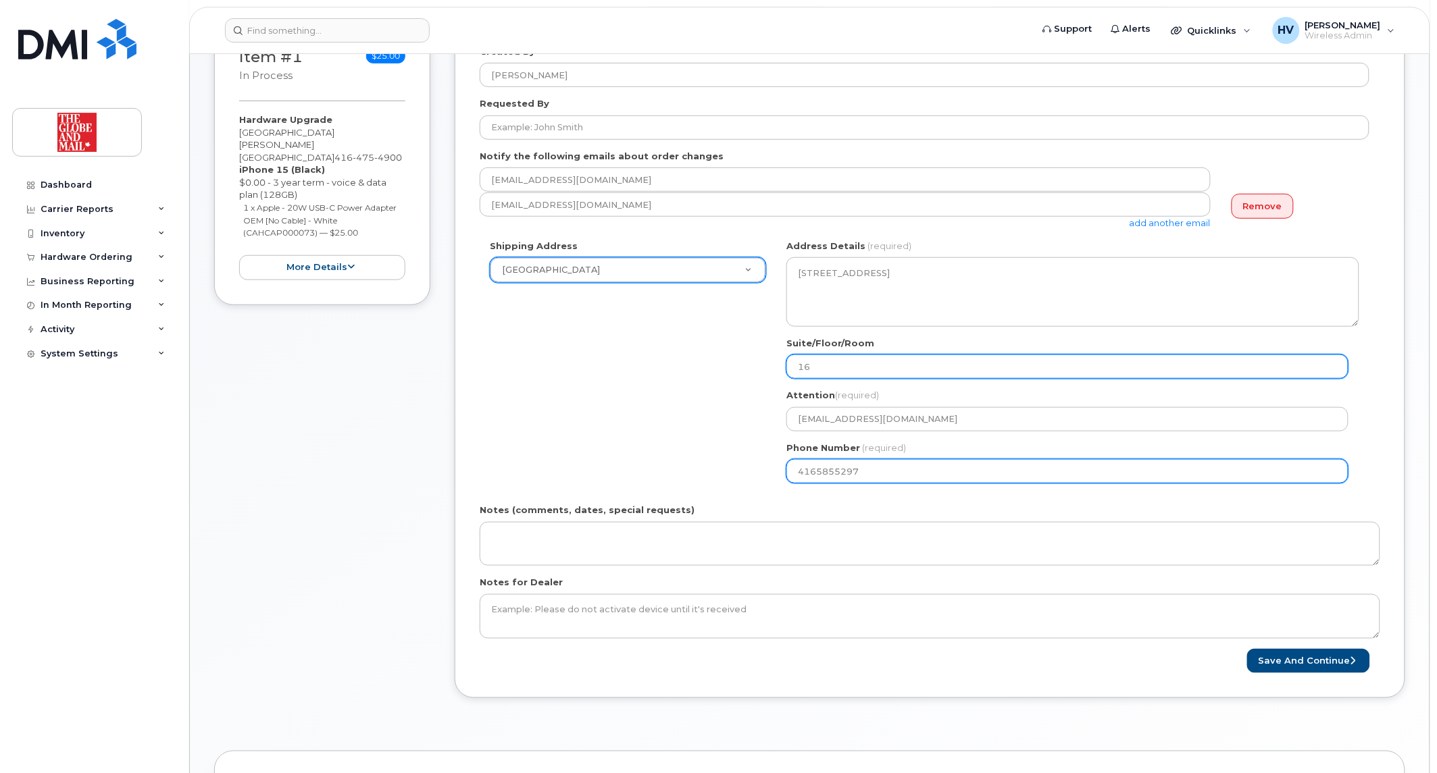
select select
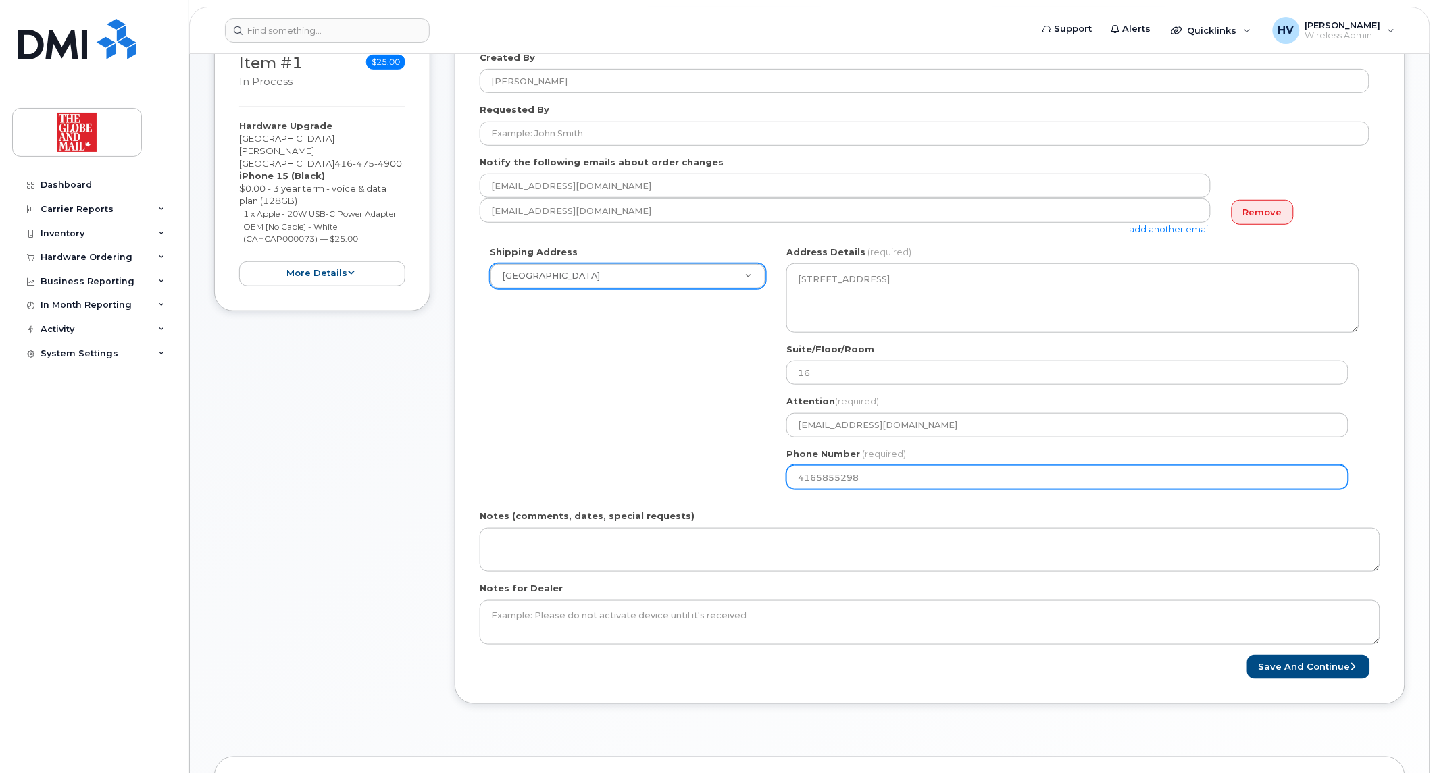
scroll to position [300, 0]
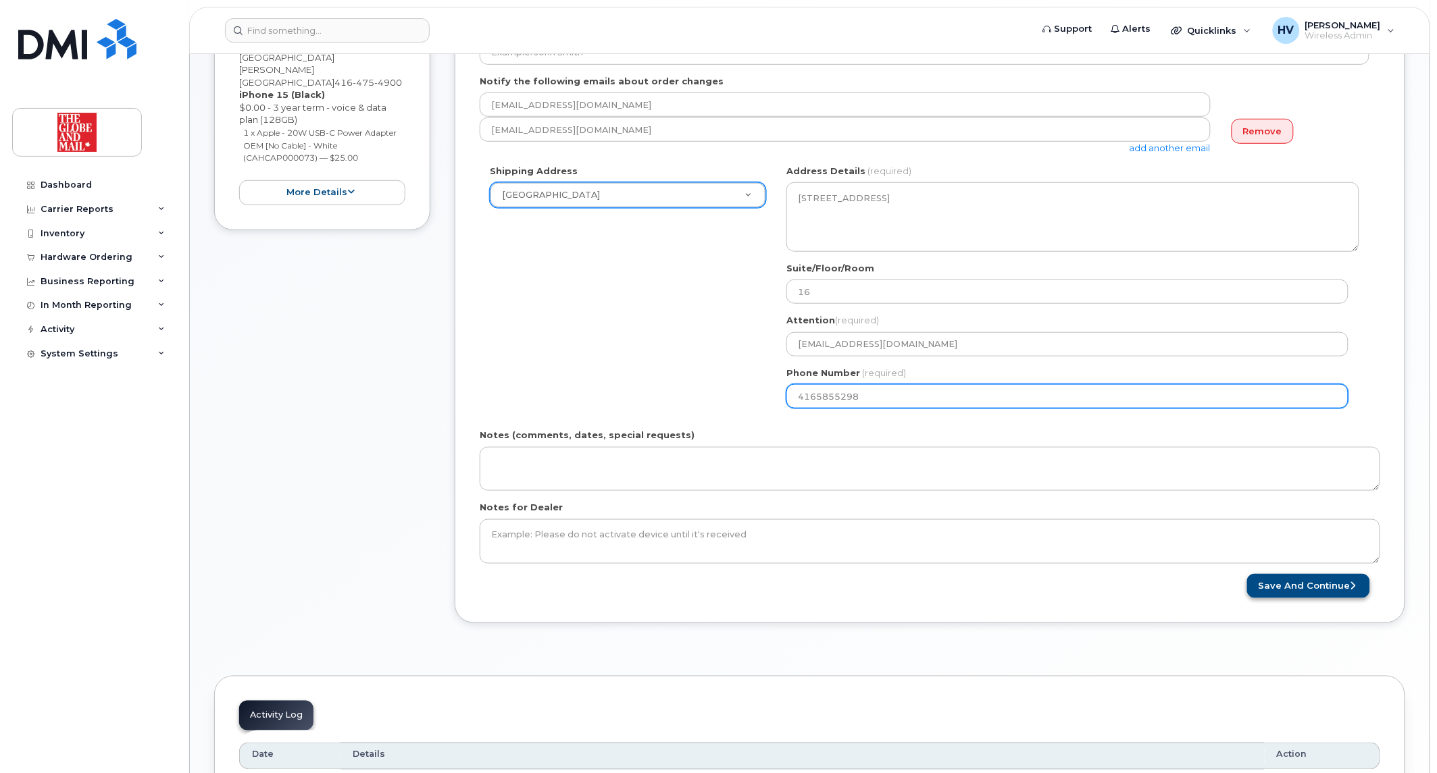
type input "4165855298"
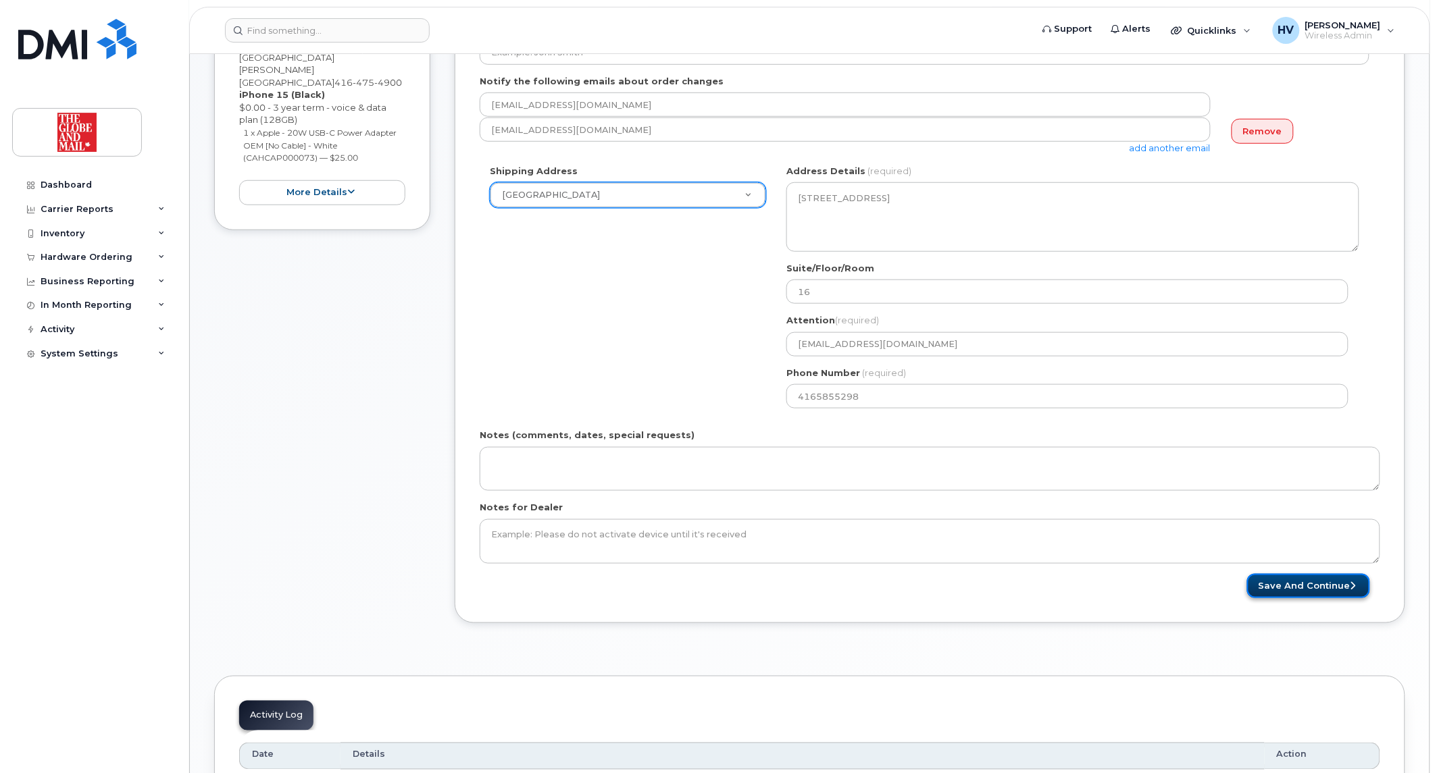
click at [1290, 581] on button "Save and Continue" at bounding box center [1308, 586] width 123 height 25
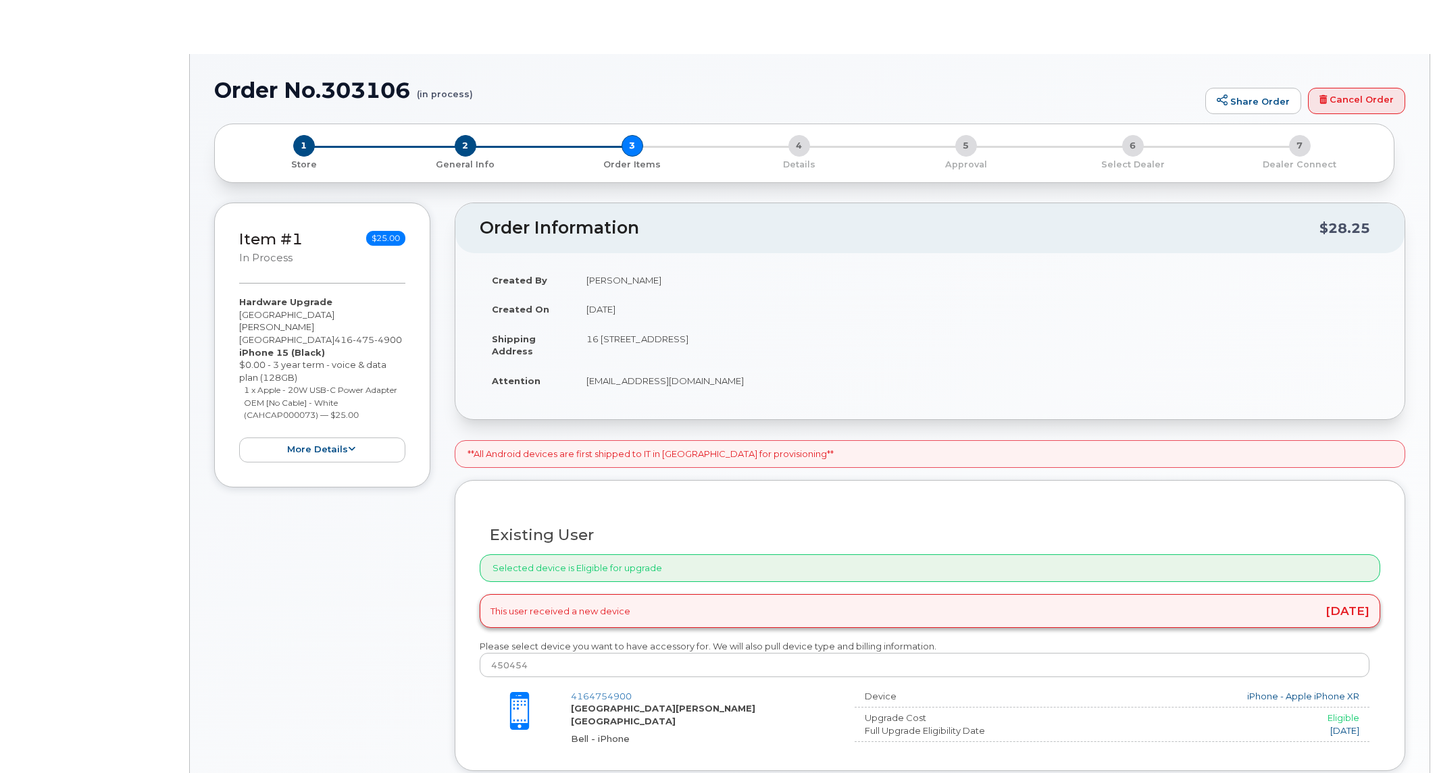
type input "[GEOGRAPHIC_DATA][PERSON_NAME][GEOGRAPHIC_DATA]"
type input "PValencia"
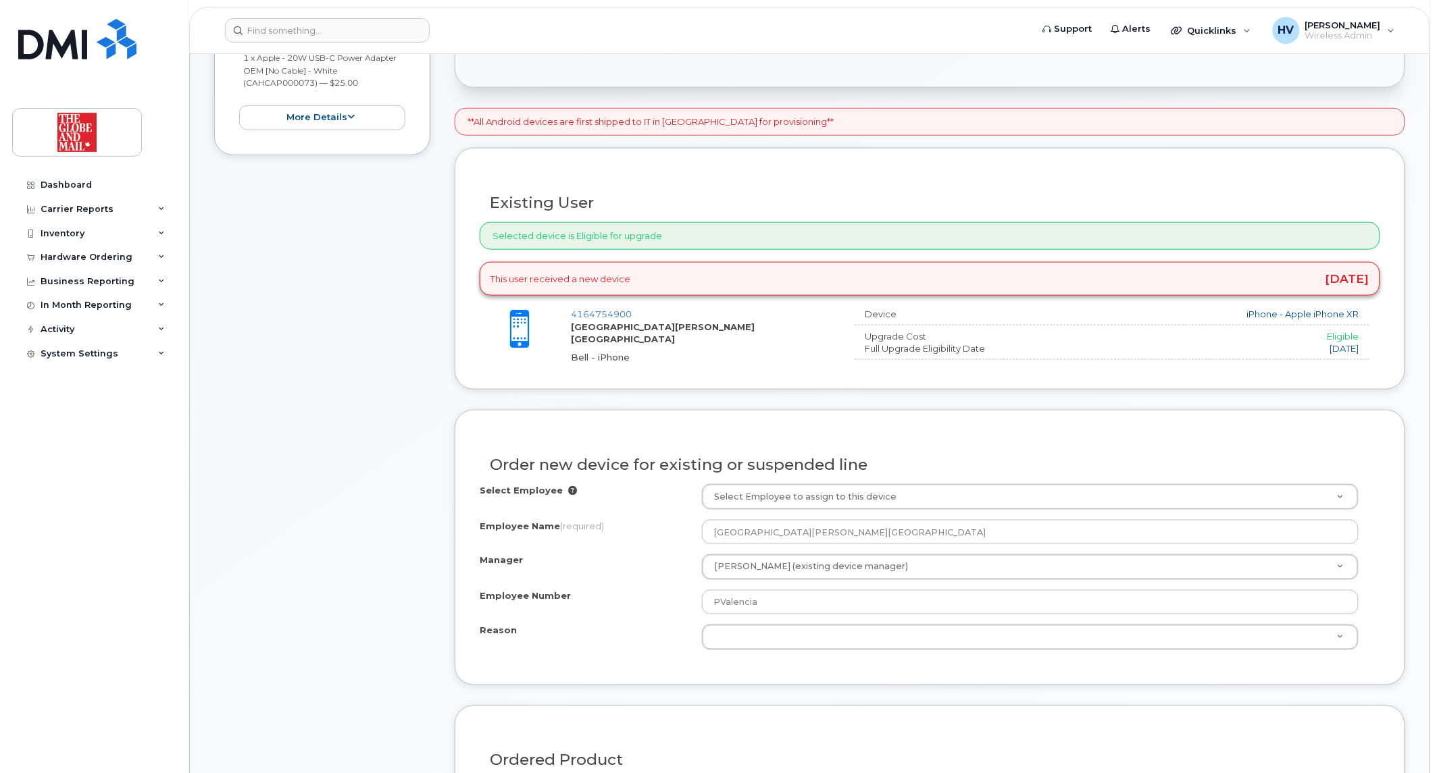
scroll to position [450, 0]
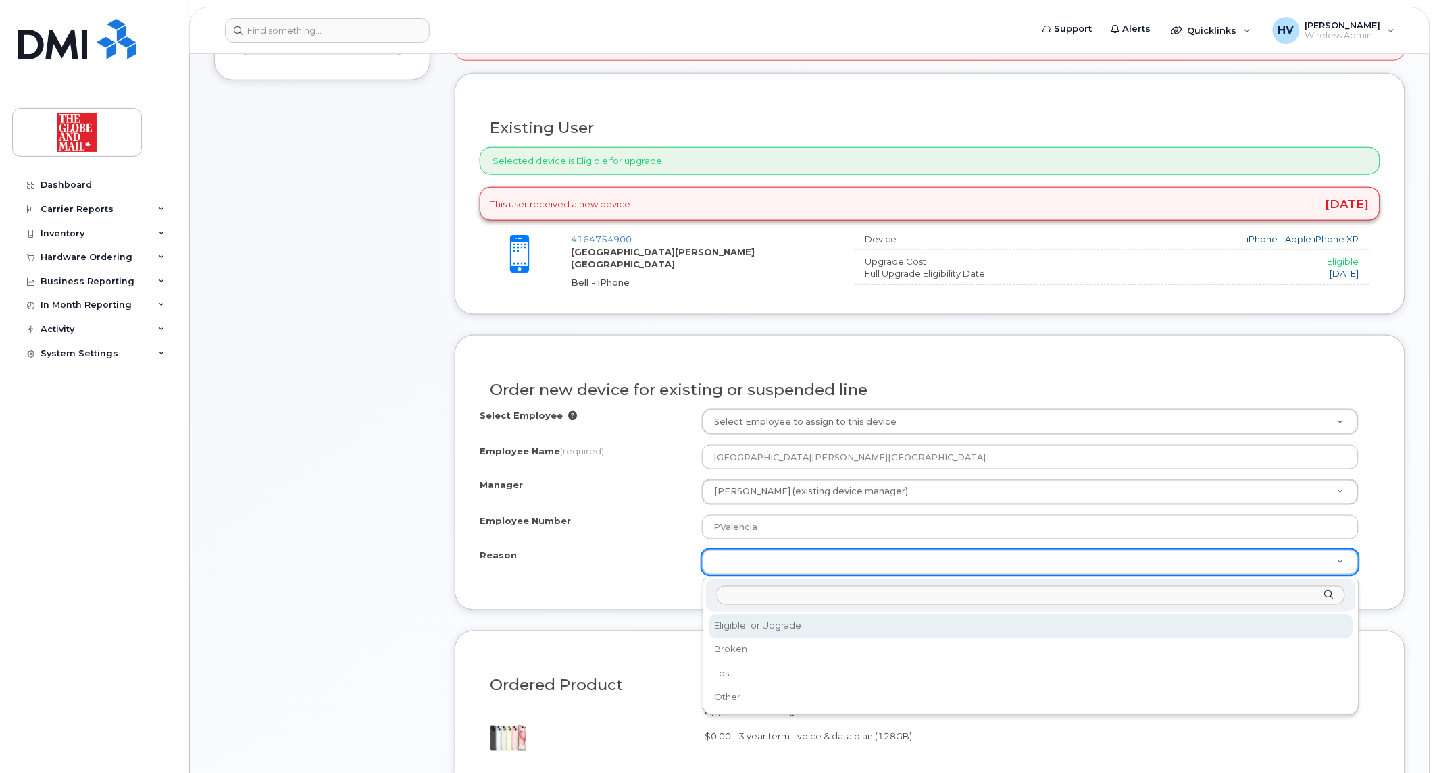
select select "eligible_for_upgrade"
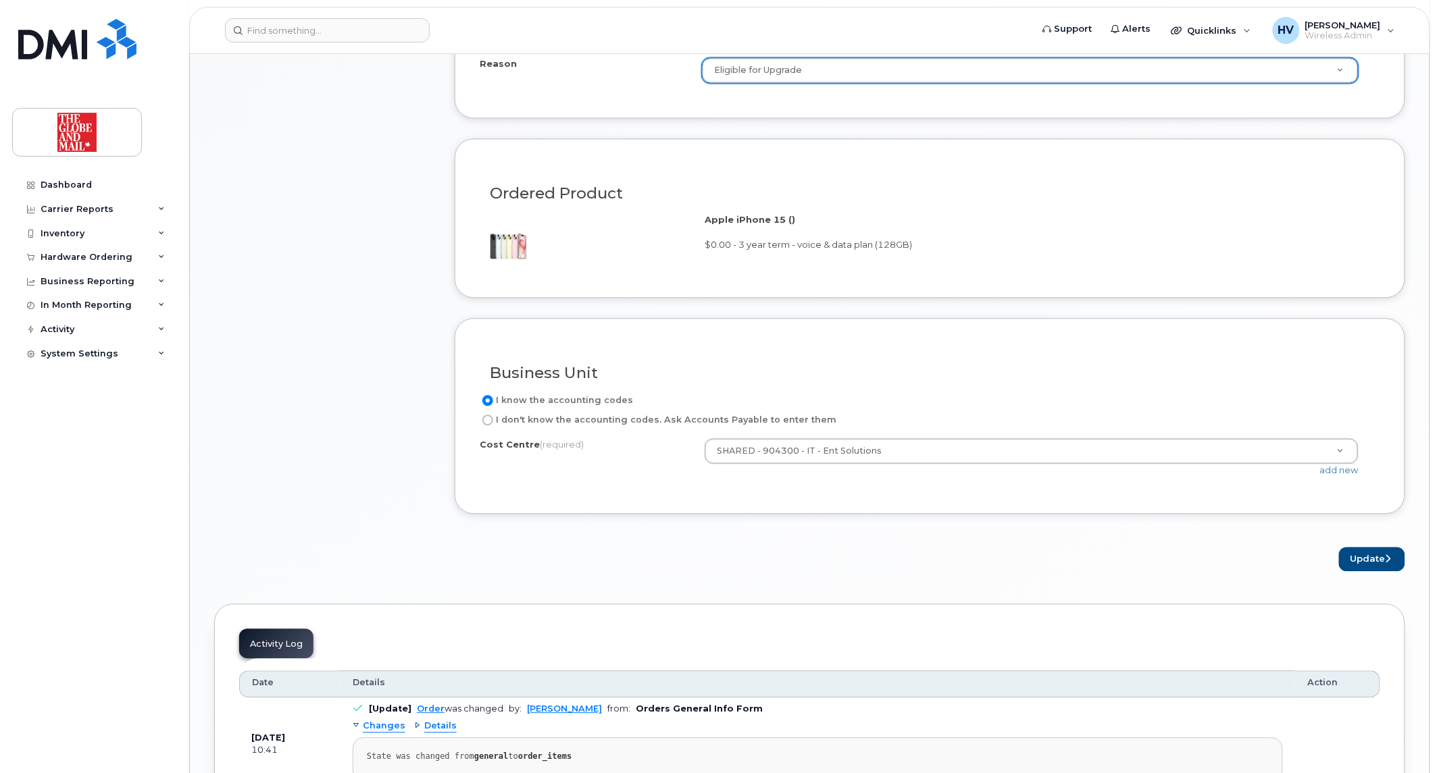
scroll to position [975, 0]
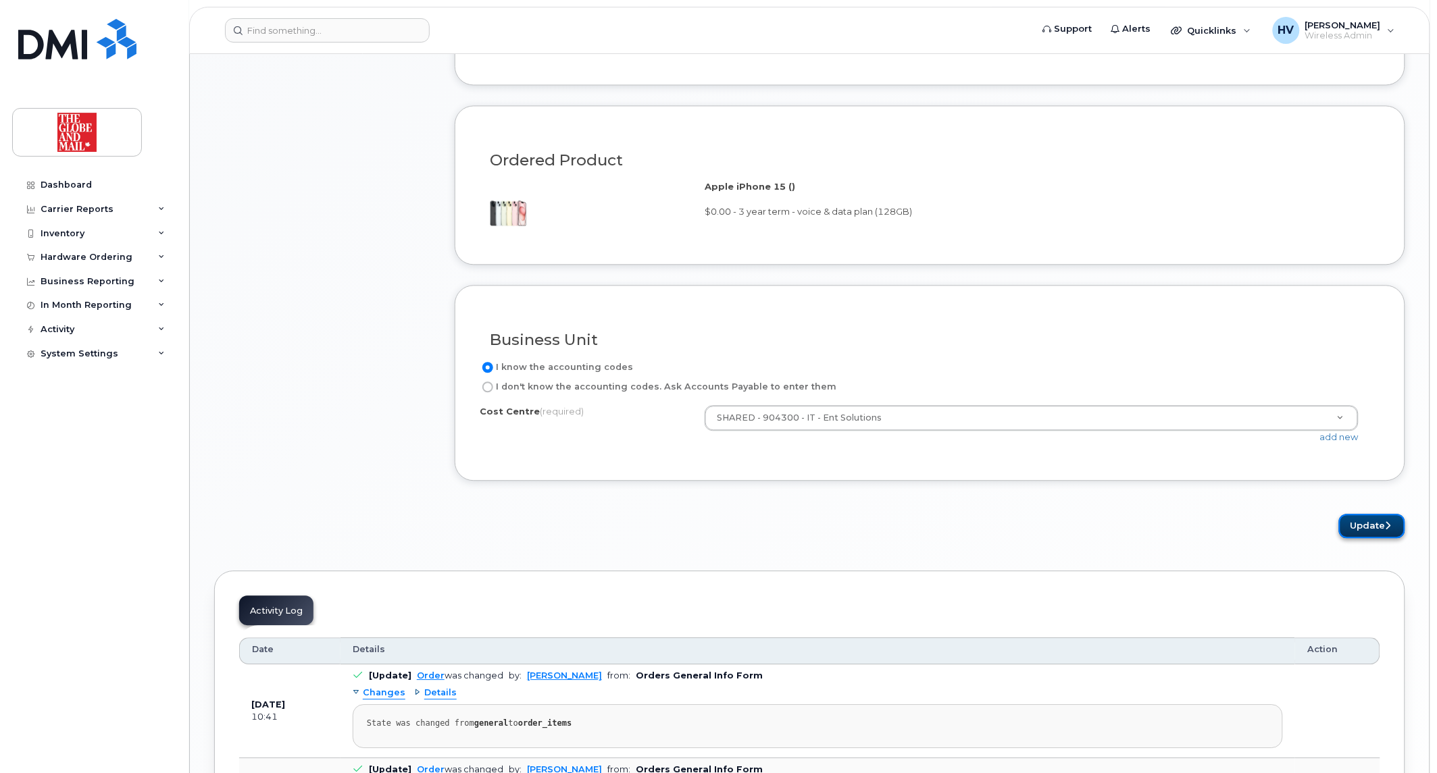
click at [1375, 523] on button "Update" at bounding box center [1372, 526] width 66 height 25
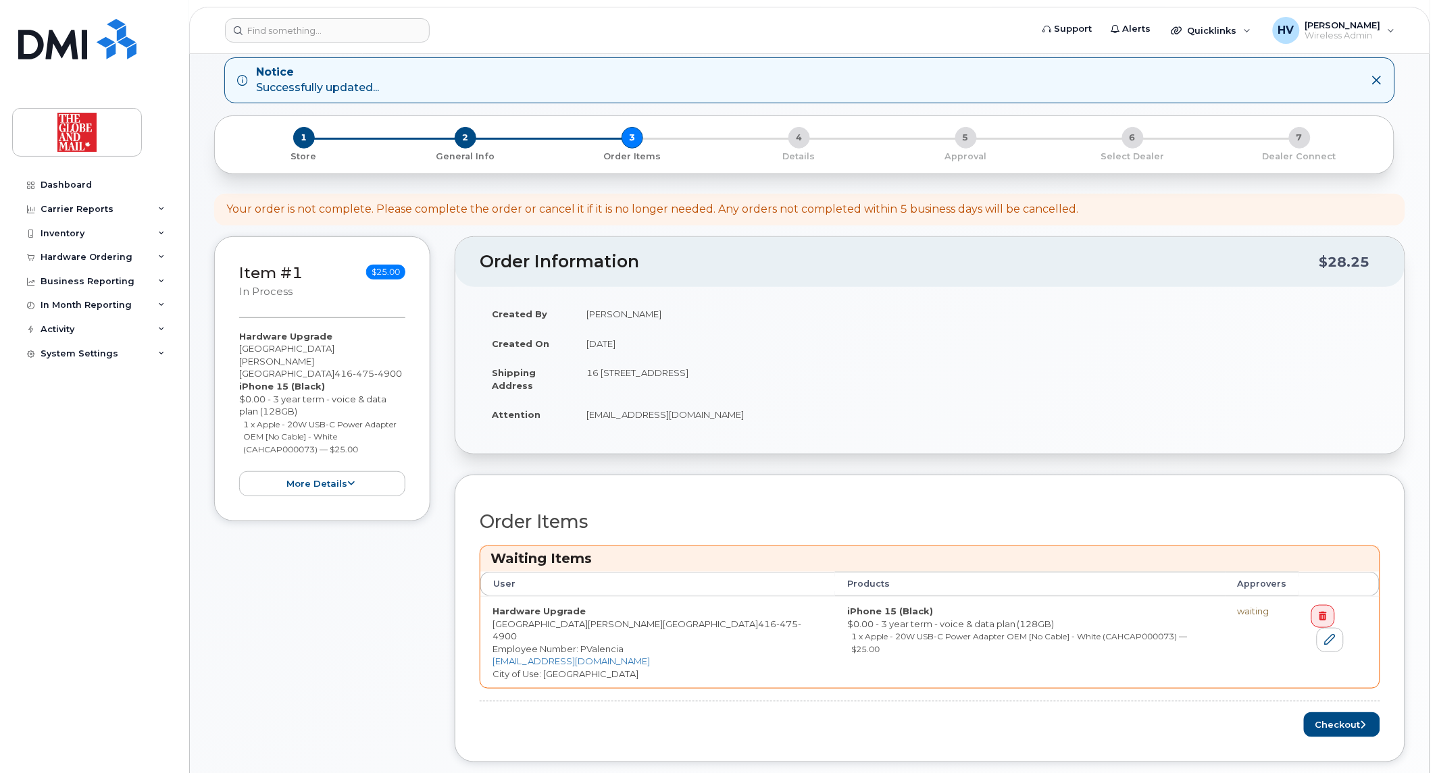
scroll to position [150, 0]
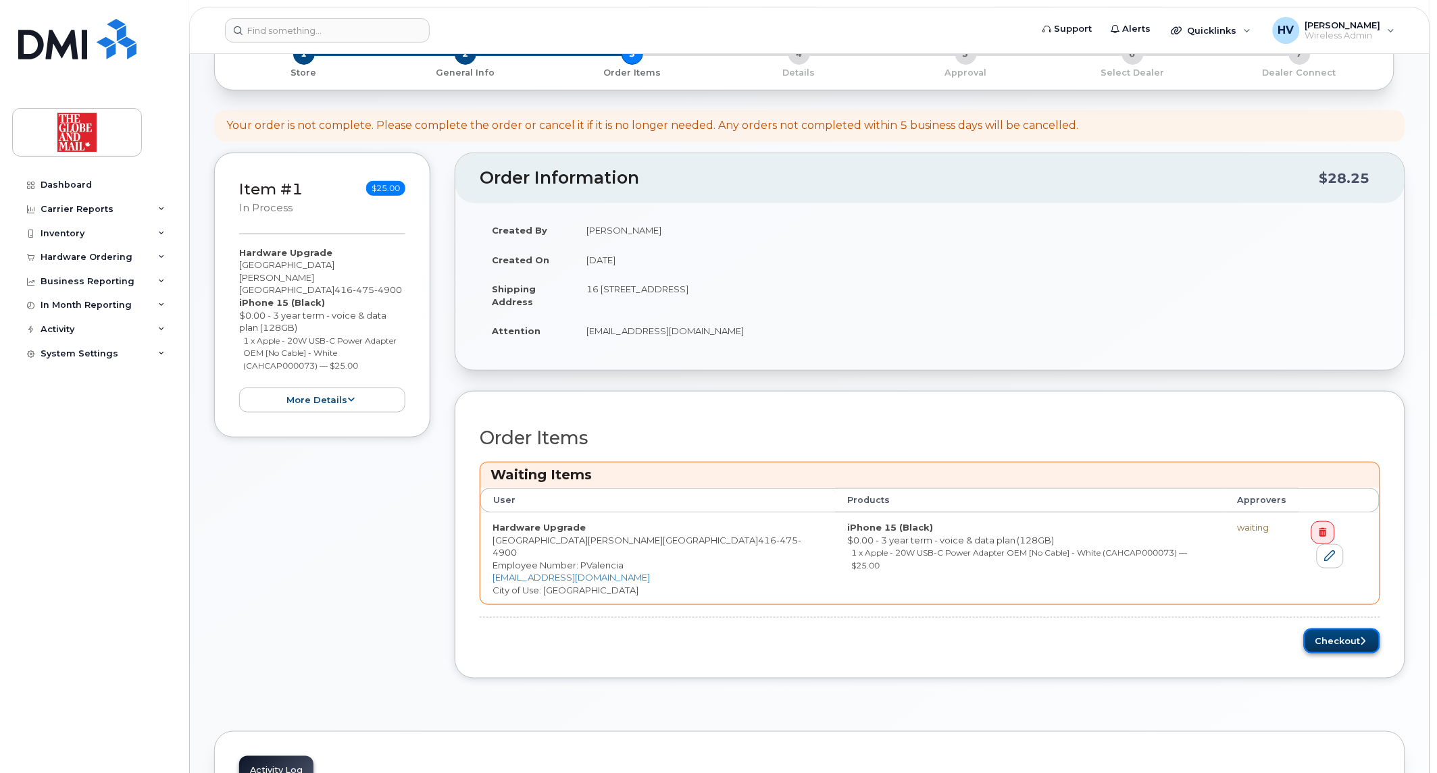
click at [1334, 629] on button "Checkout" at bounding box center [1342, 641] width 76 height 25
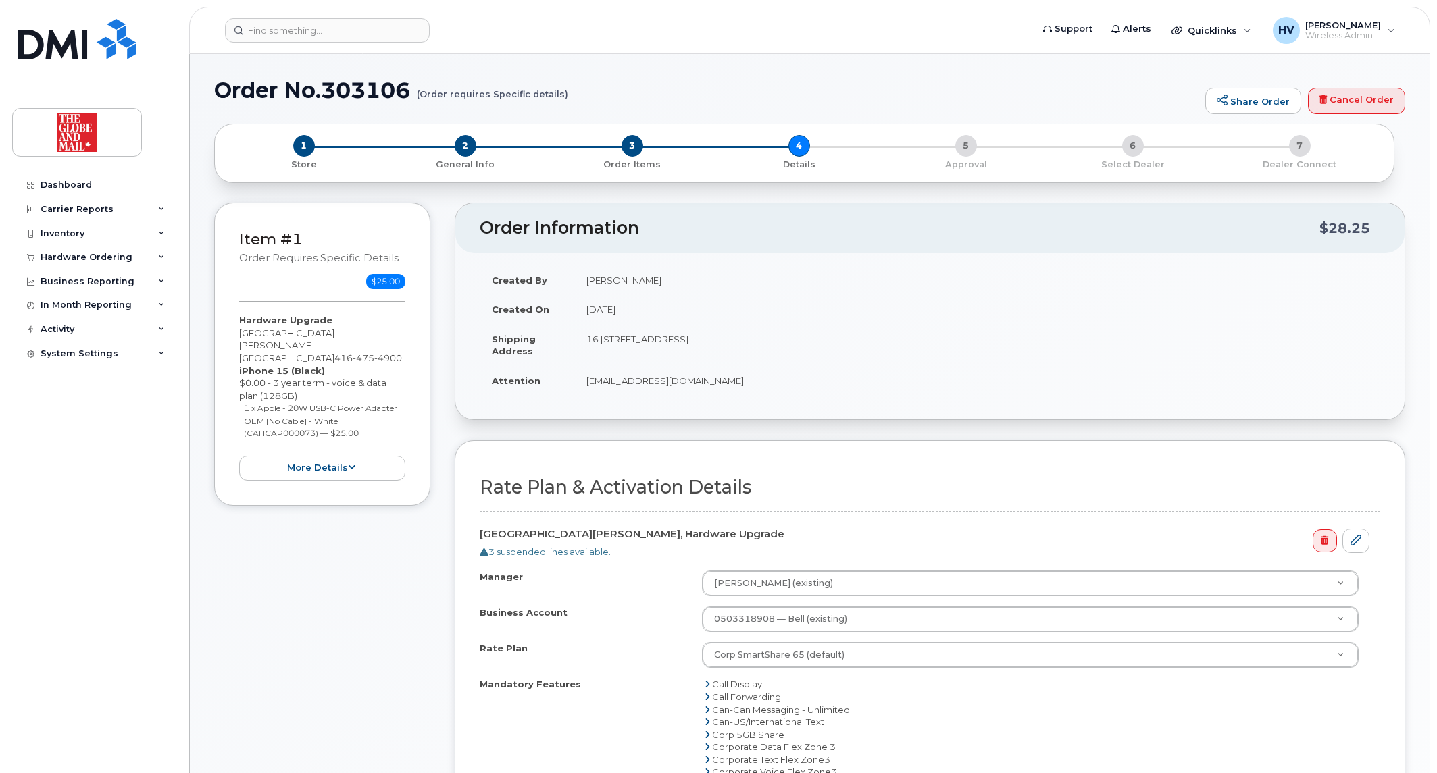
select select
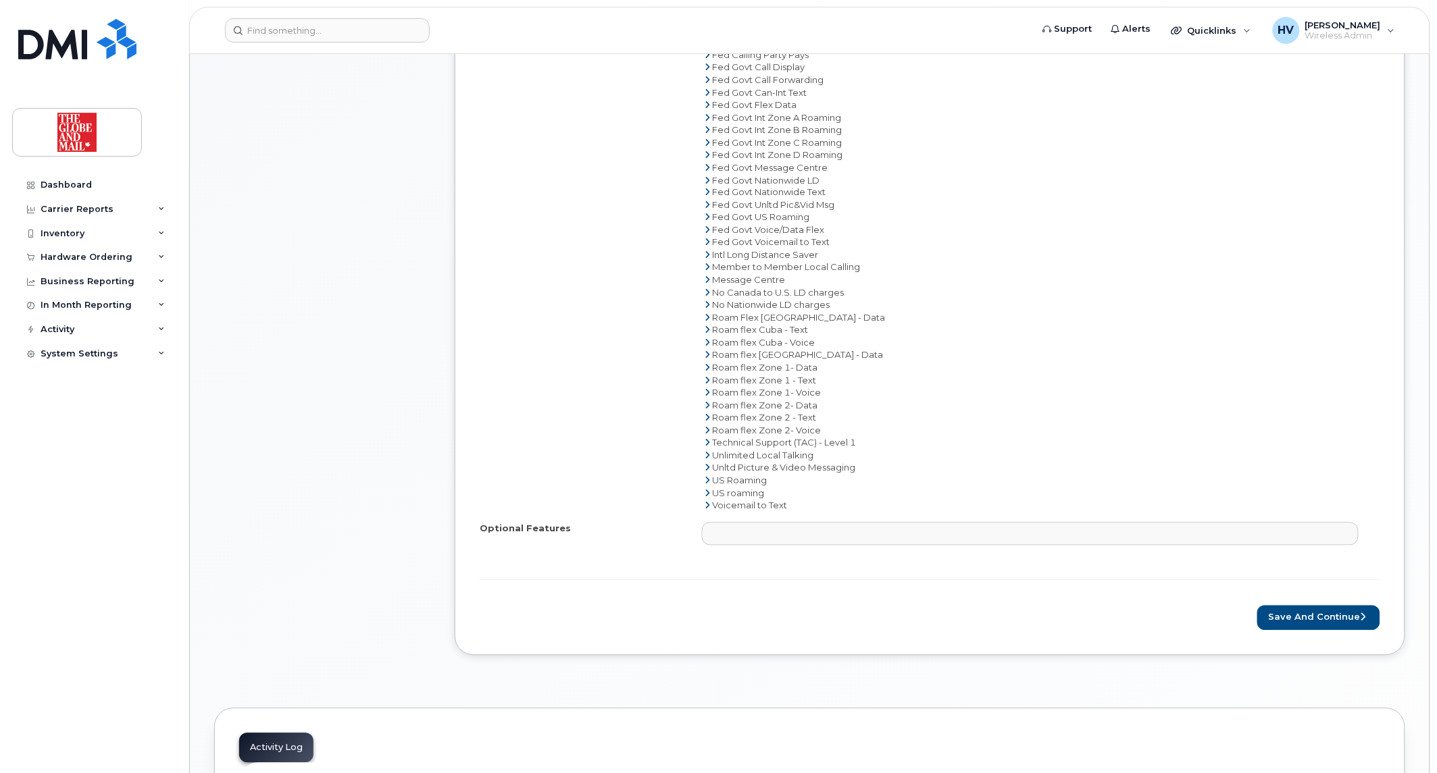
scroll to position [750, 0]
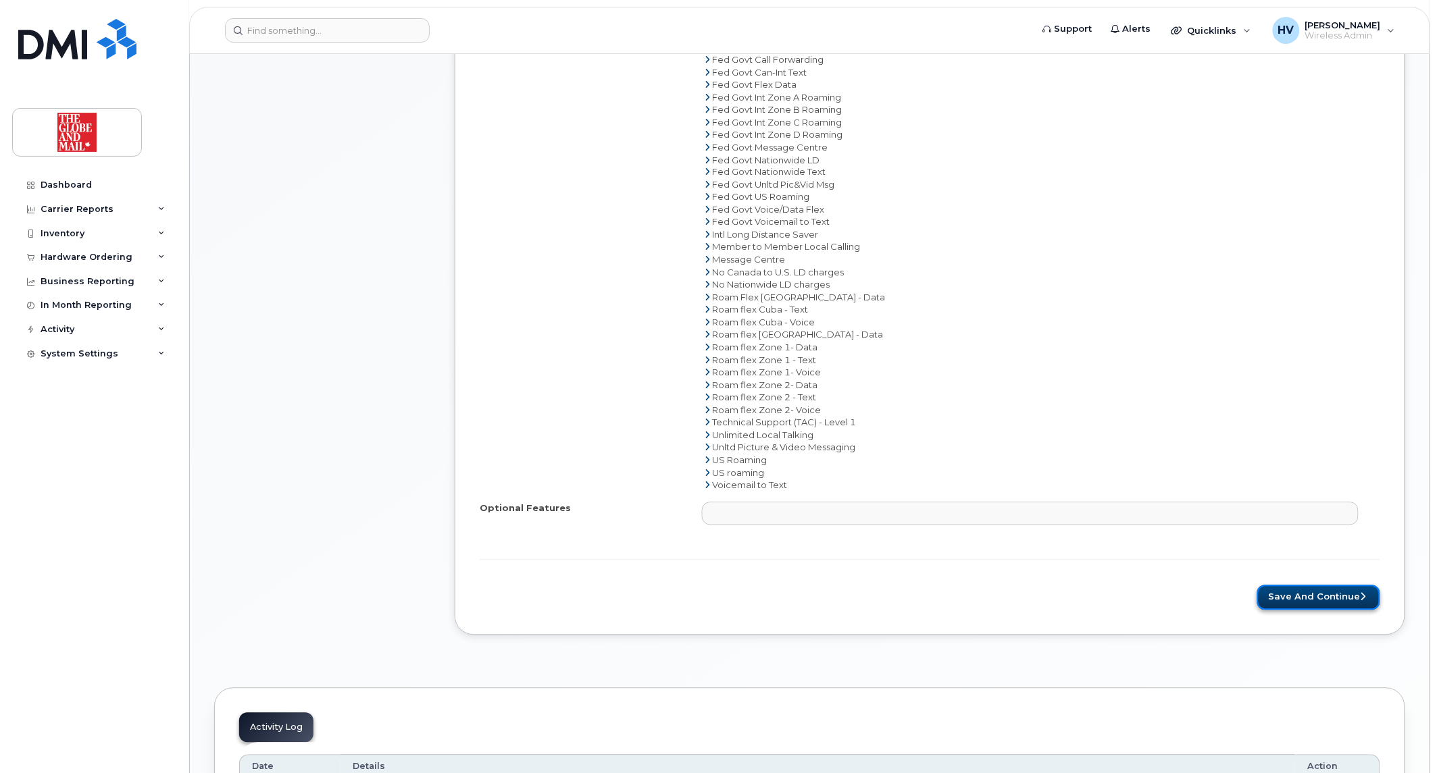
click at [1294, 602] on button "Save and Continue" at bounding box center [1318, 598] width 123 height 25
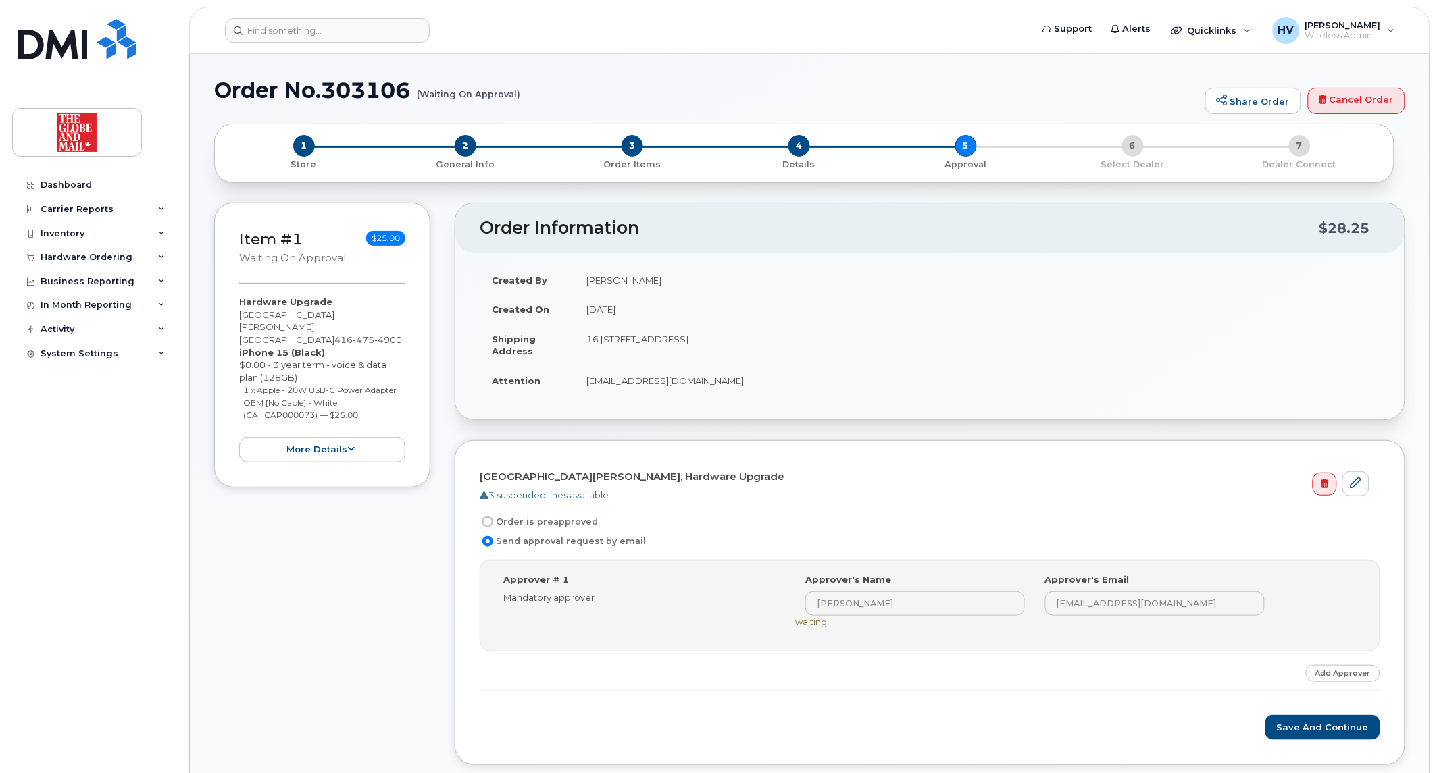
click at [484, 523] on input "Order is preapproved" at bounding box center [487, 522] width 11 height 11
radio input "true"
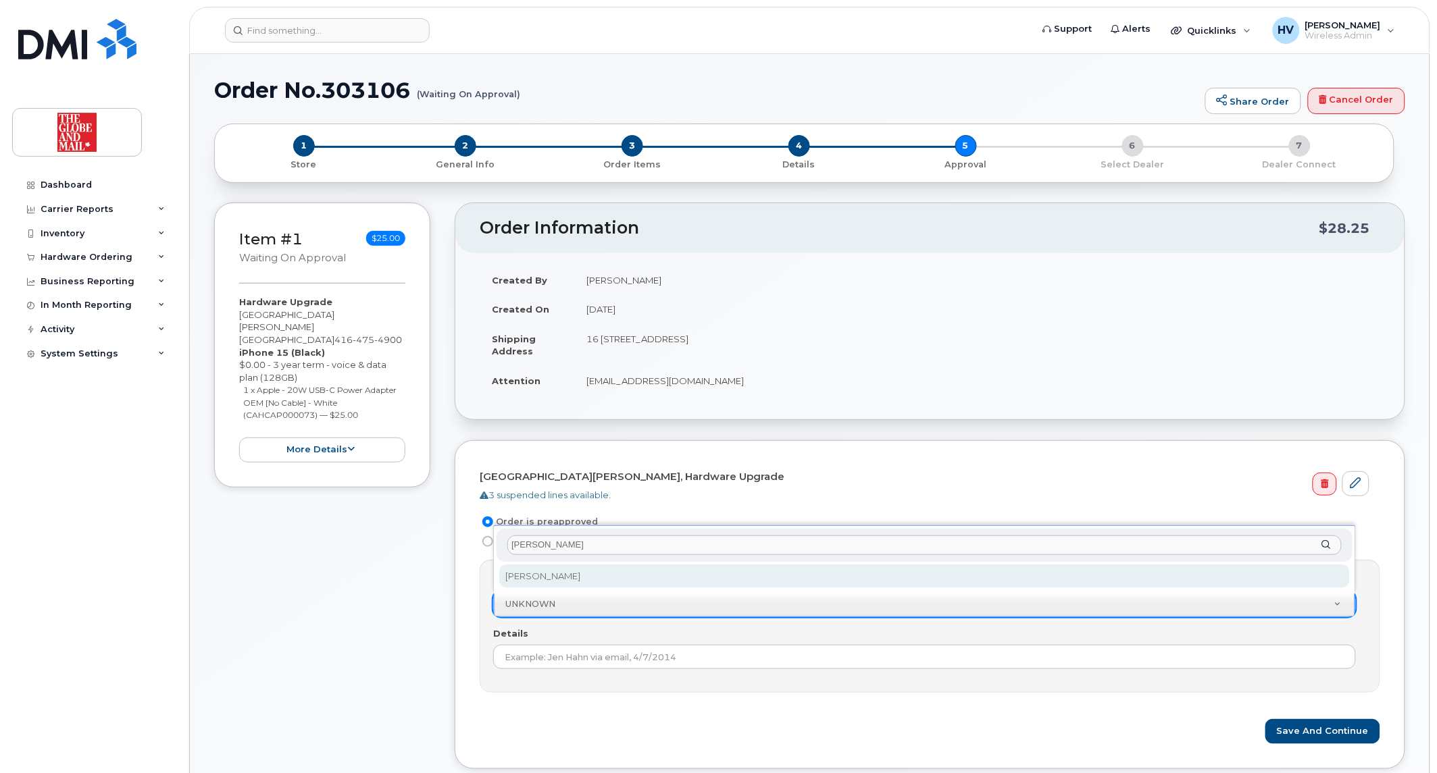
type input "victor"
select select "90381"
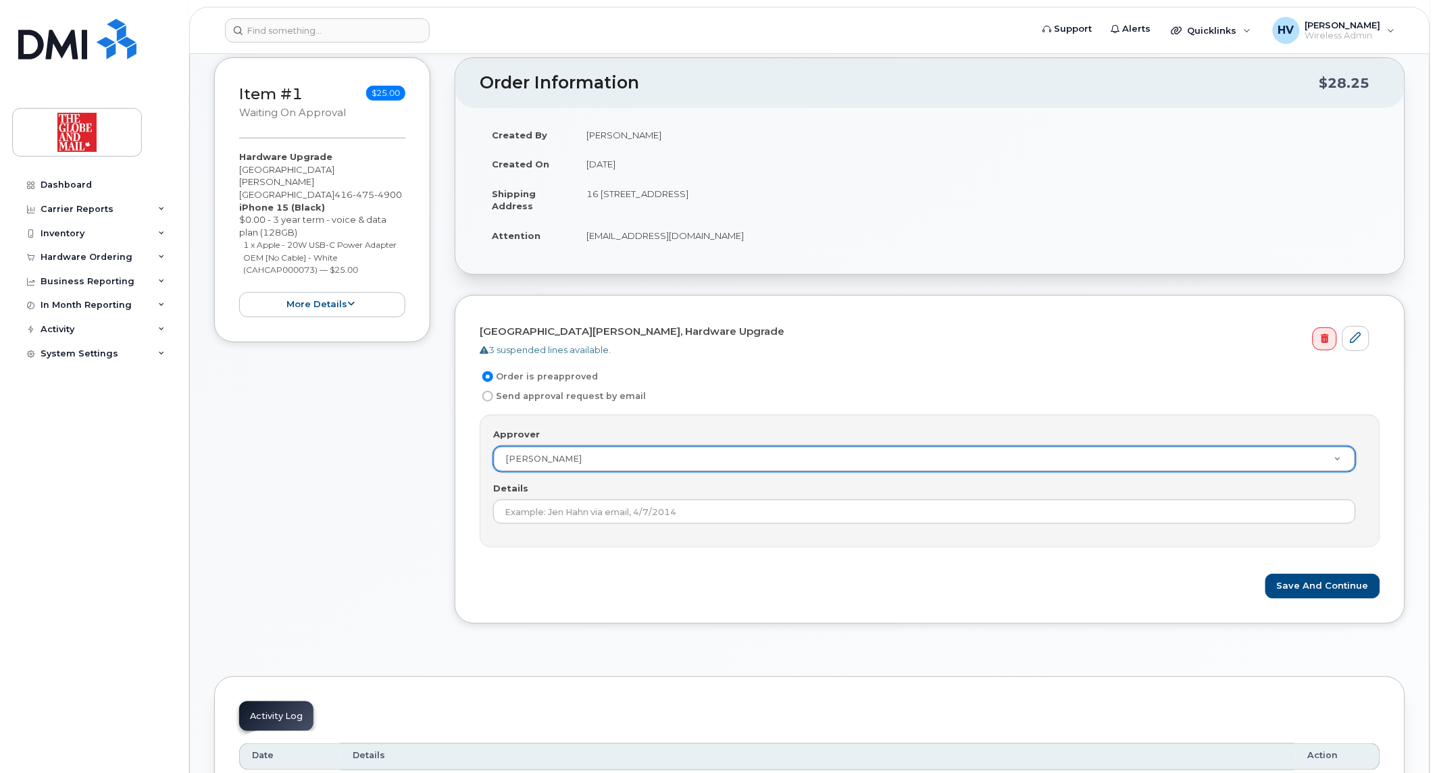
scroll to position [150, 0]
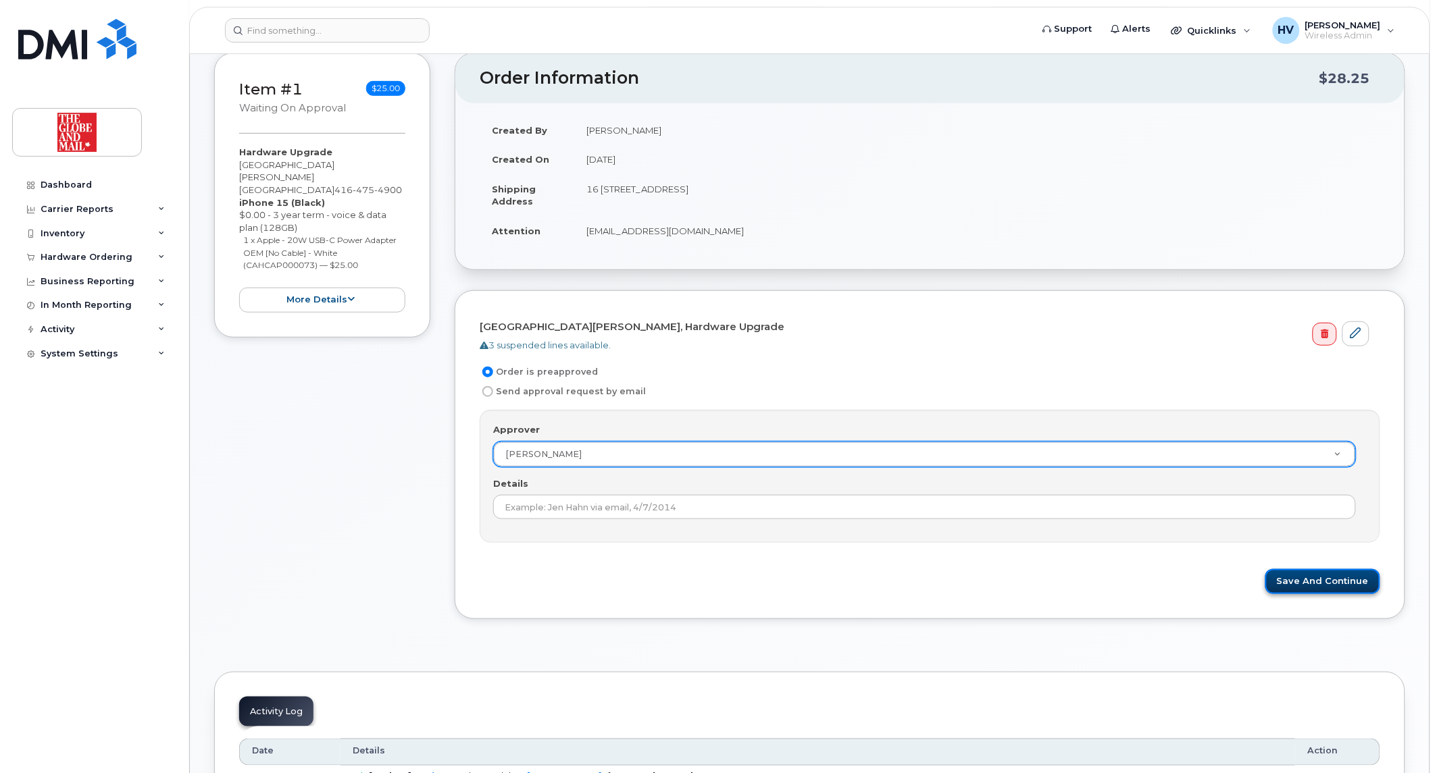
click at [1322, 585] on button "Save and Continue" at bounding box center [1322, 581] width 115 height 25
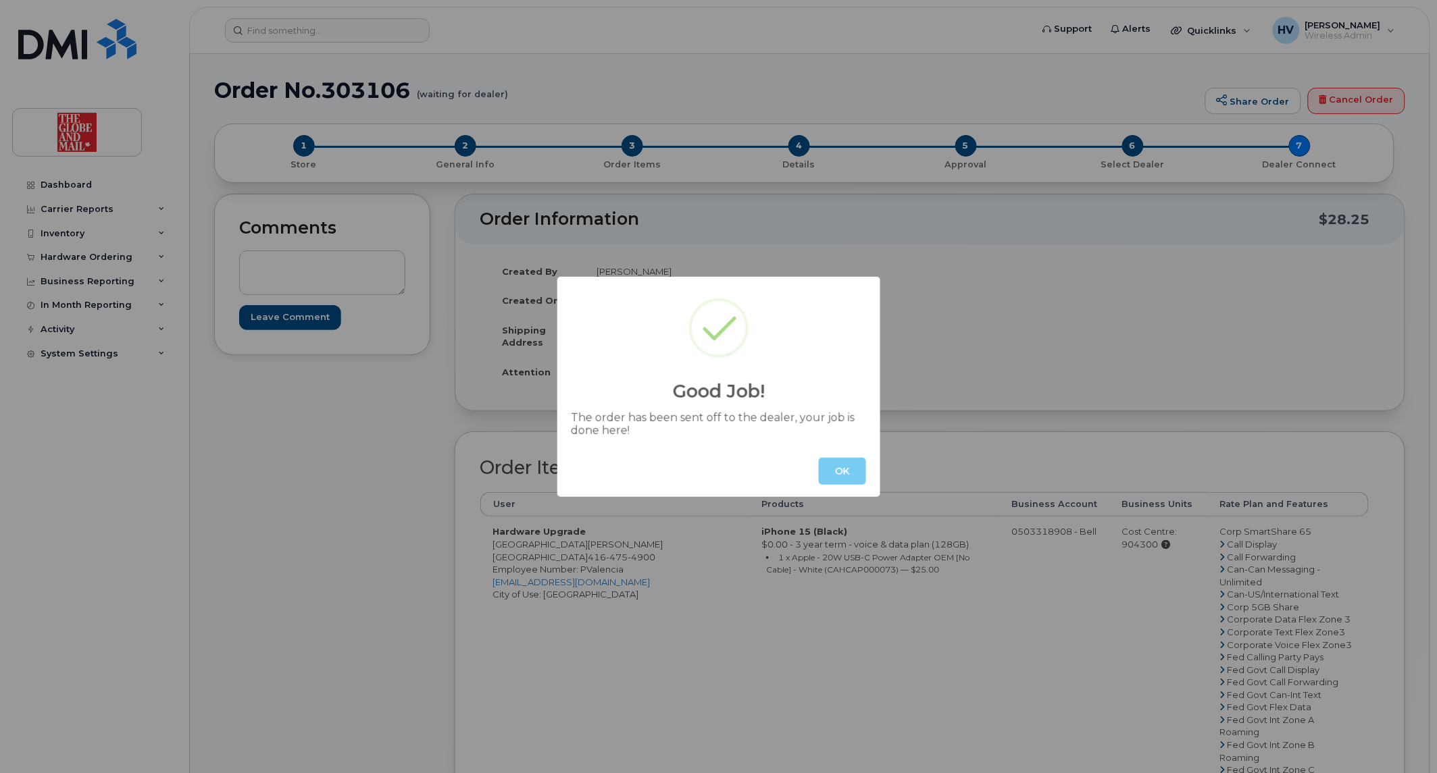
click at [842, 471] on button "OK" at bounding box center [842, 471] width 47 height 27
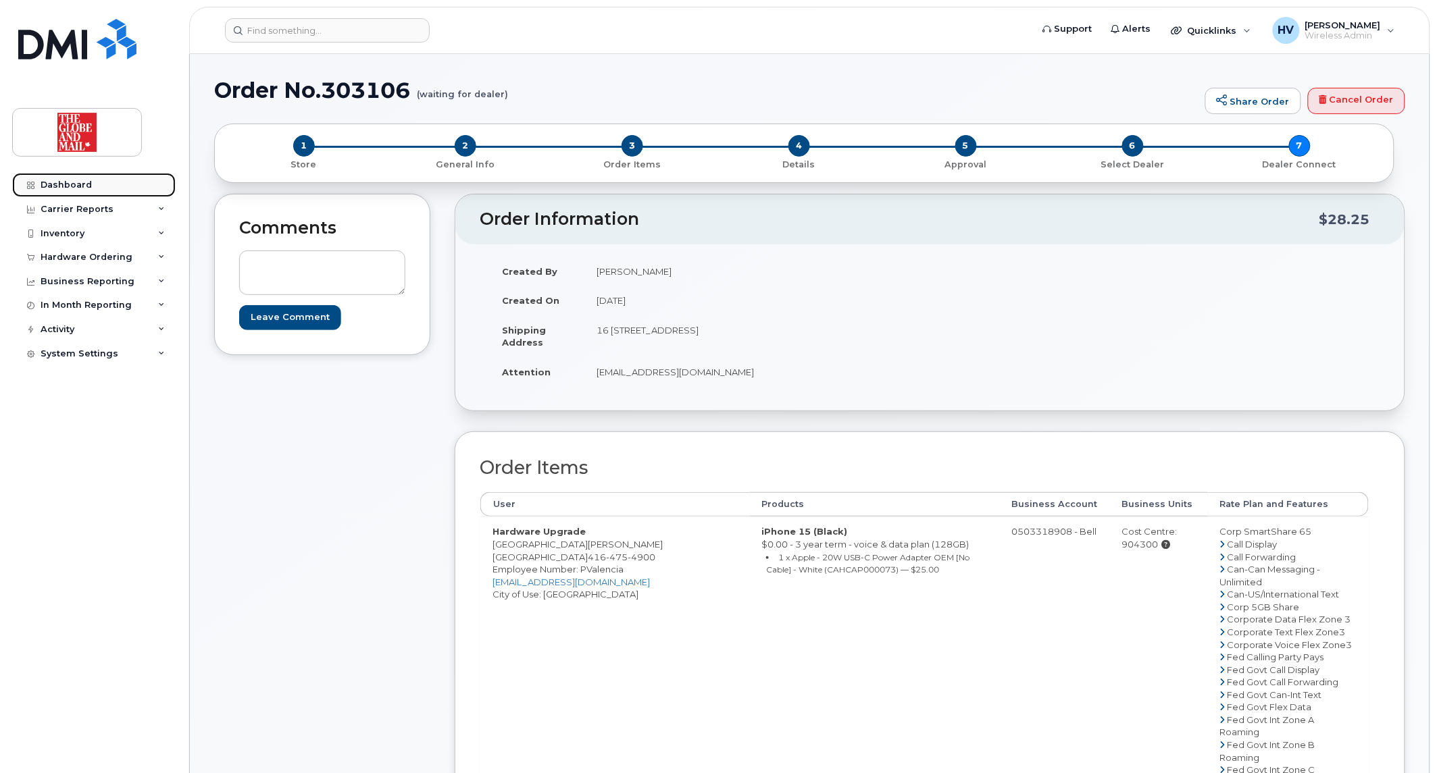
click at [72, 183] on div "Dashboard" at bounding box center [66, 185] width 51 height 11
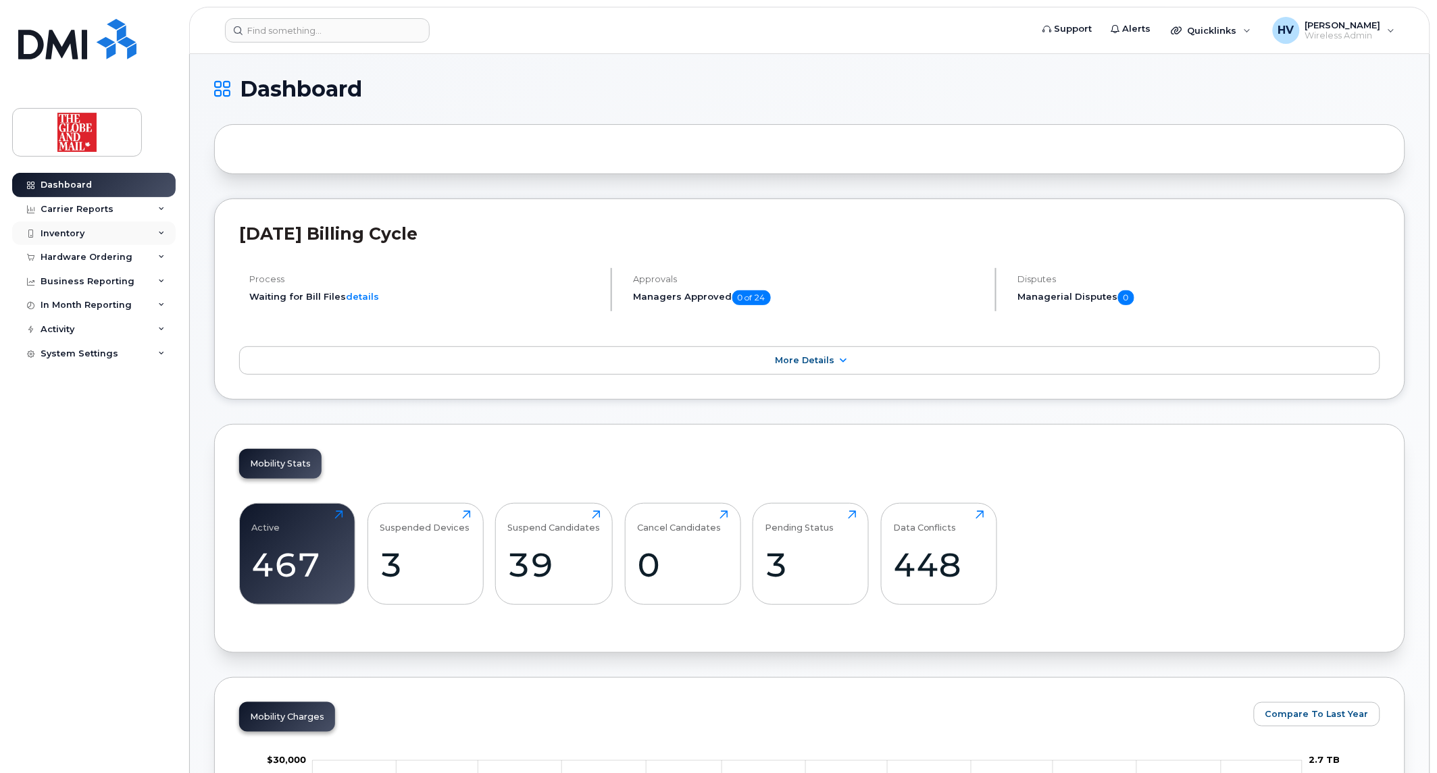
click at [69, 231] on div "Inventory" at bounding box center [63, 233] width 44 height 11
